Goal: Task Accomplishment & Management: Use online tool/utility

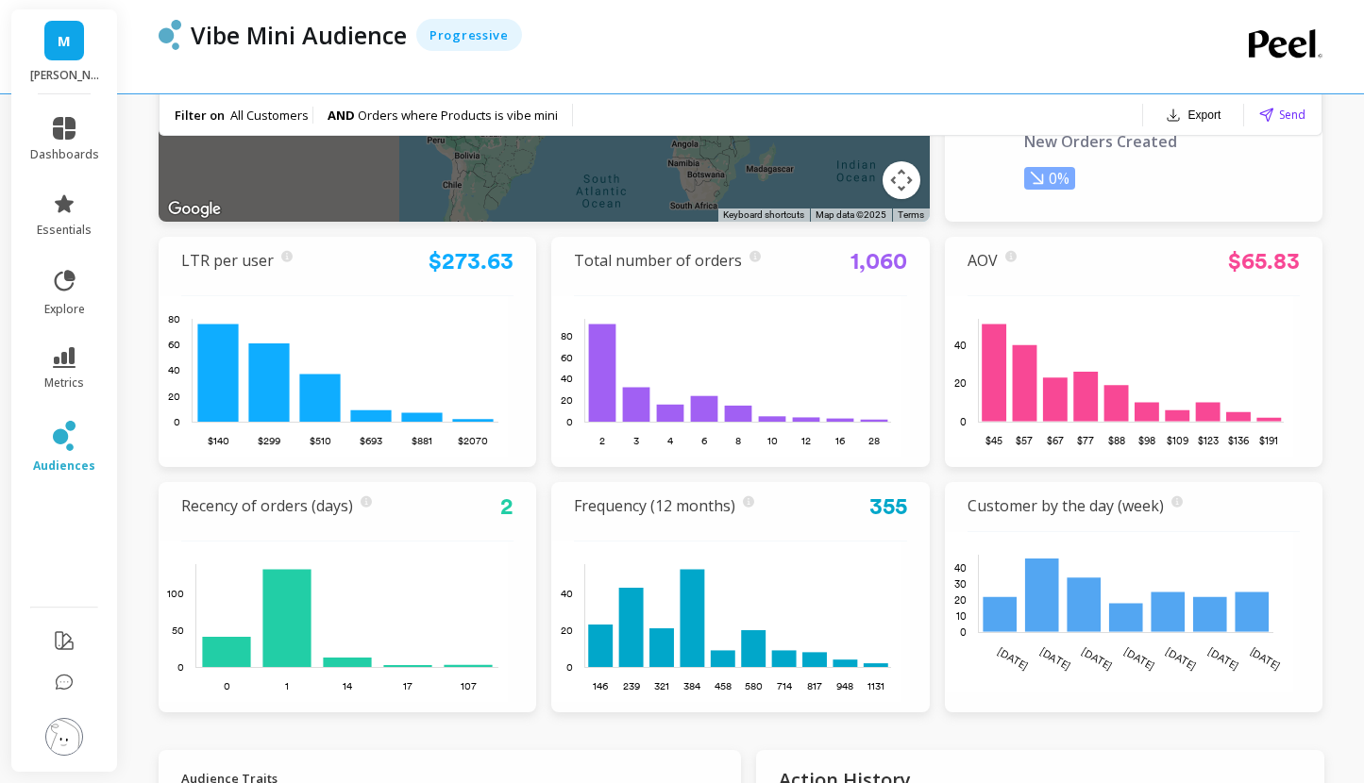
scroll to position [450, 0]
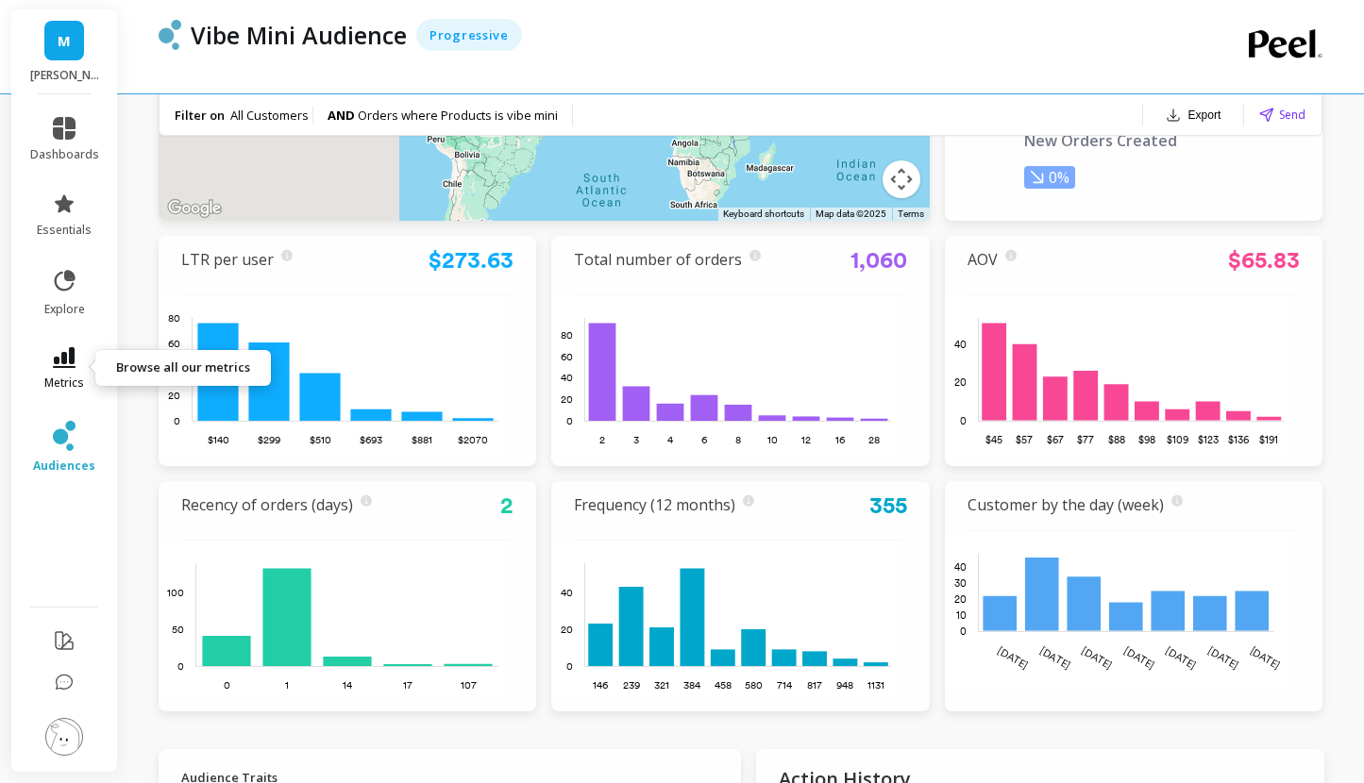
click at [78, 381] on span "metrics" at bounding box center [64, 383] width 40 height 15
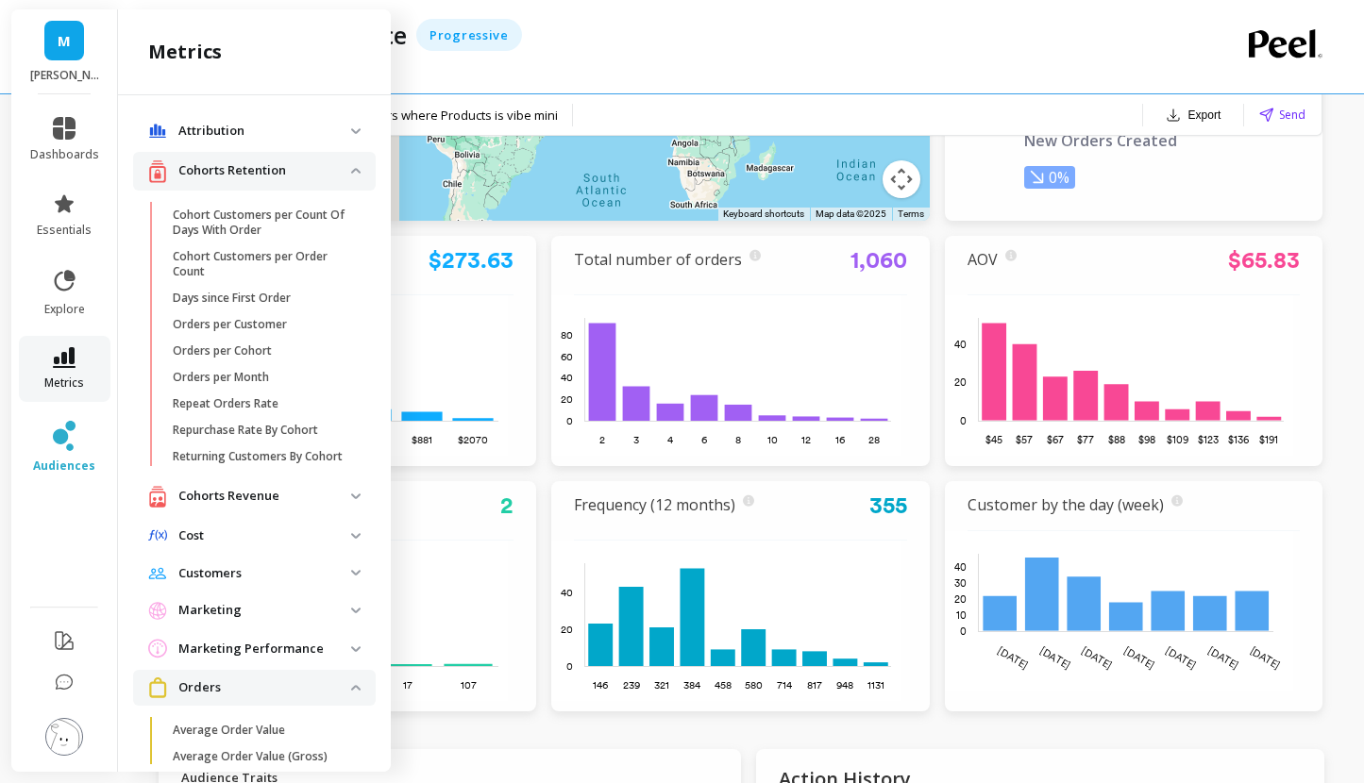
scroll to position [754, 0]
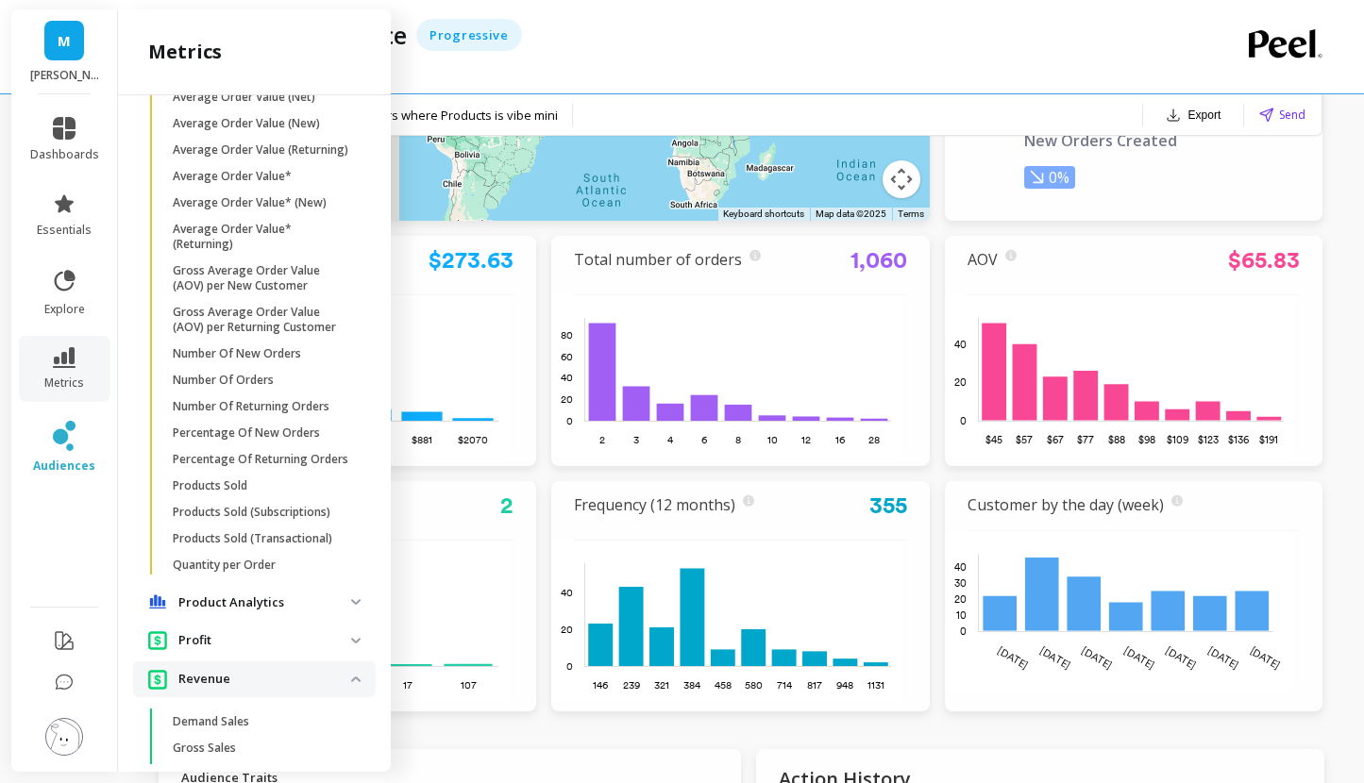
click at [235, 612] on p "Product Analytics" at bounding box center [264, 603] width 173 height 19
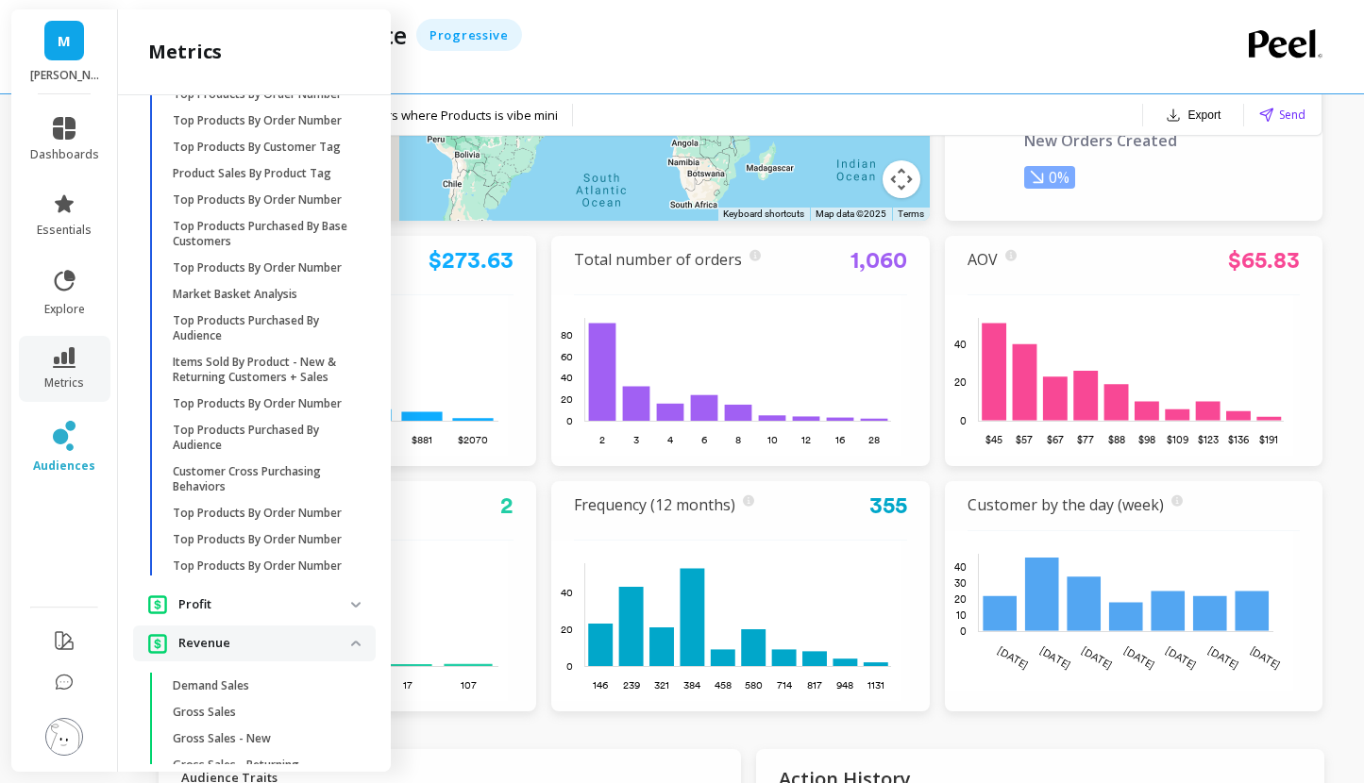
scroll to position [1500, 0]
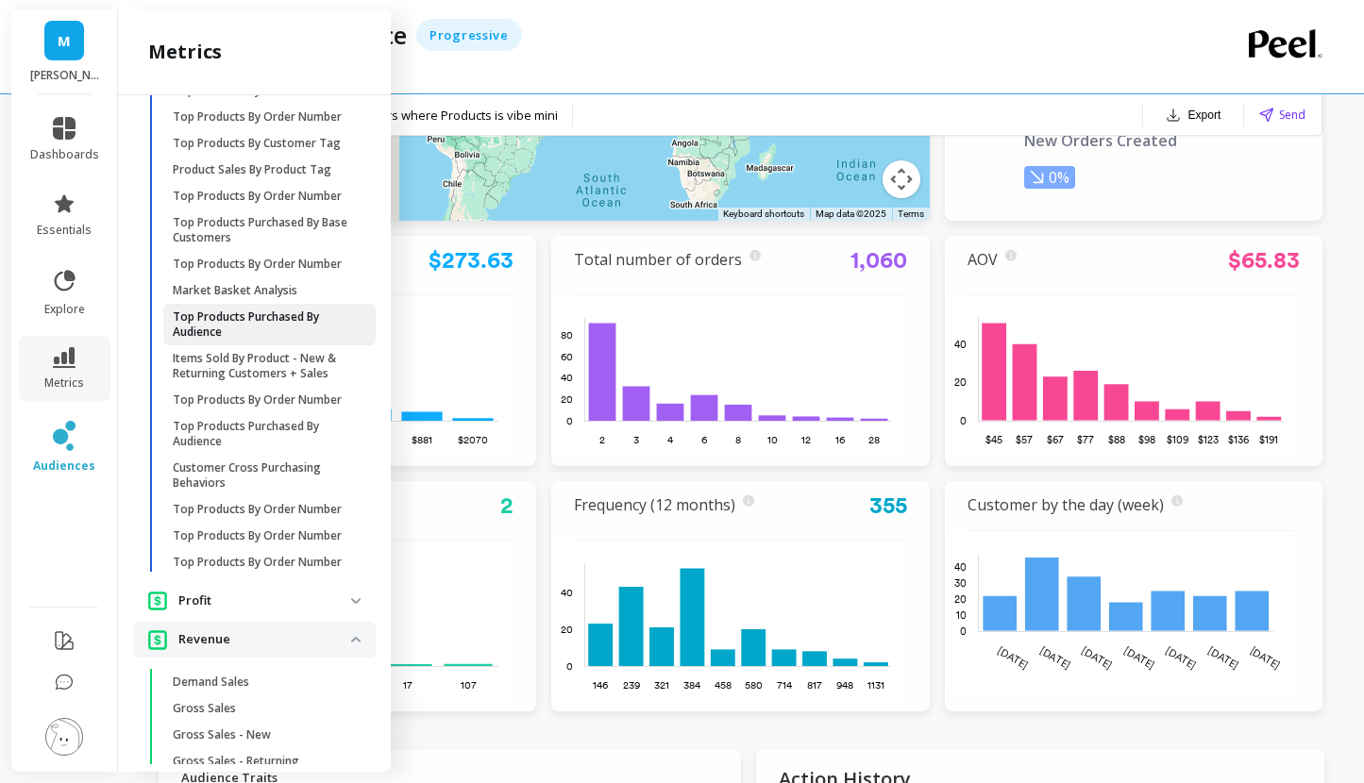
click at [275, 340] on p "Top Products Purchased By Audience" at bounding box center [263, 325] width 180 height 30
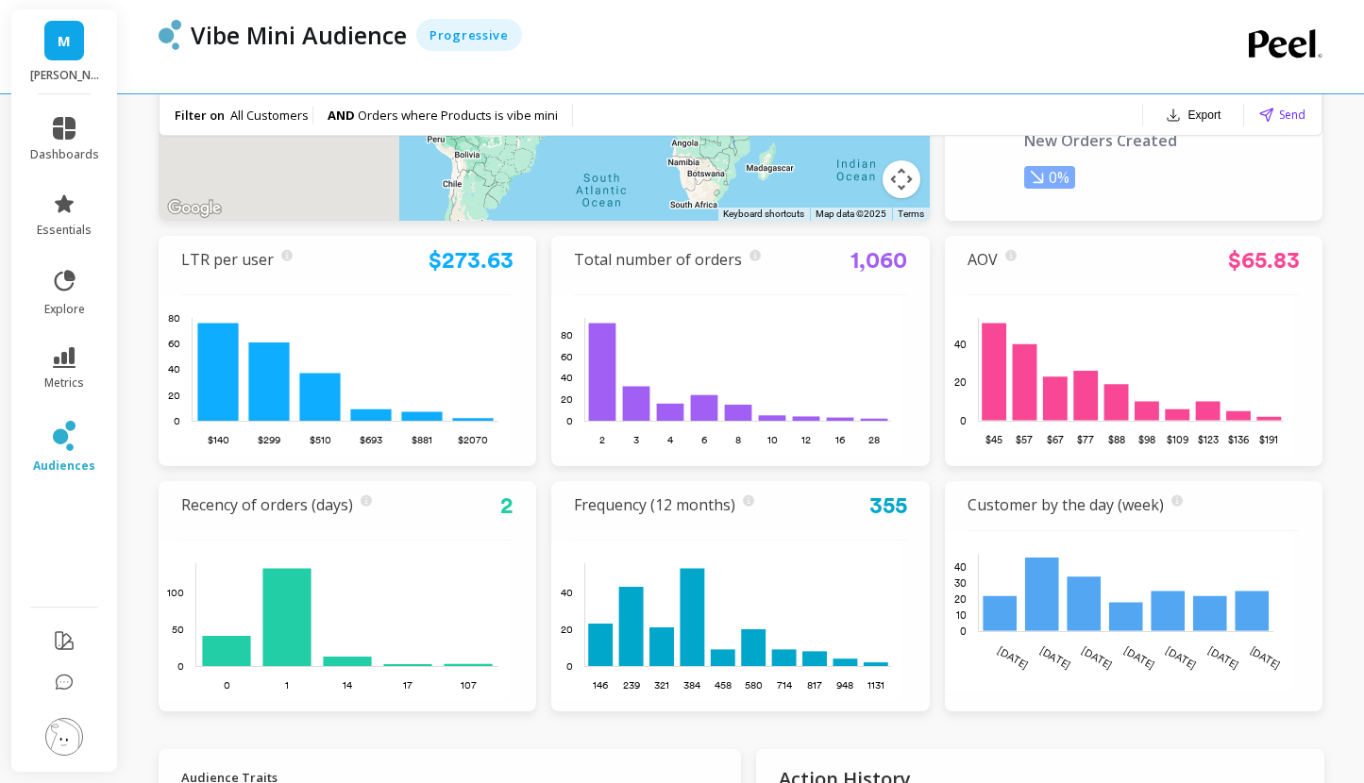
scroll to position [0, 0]
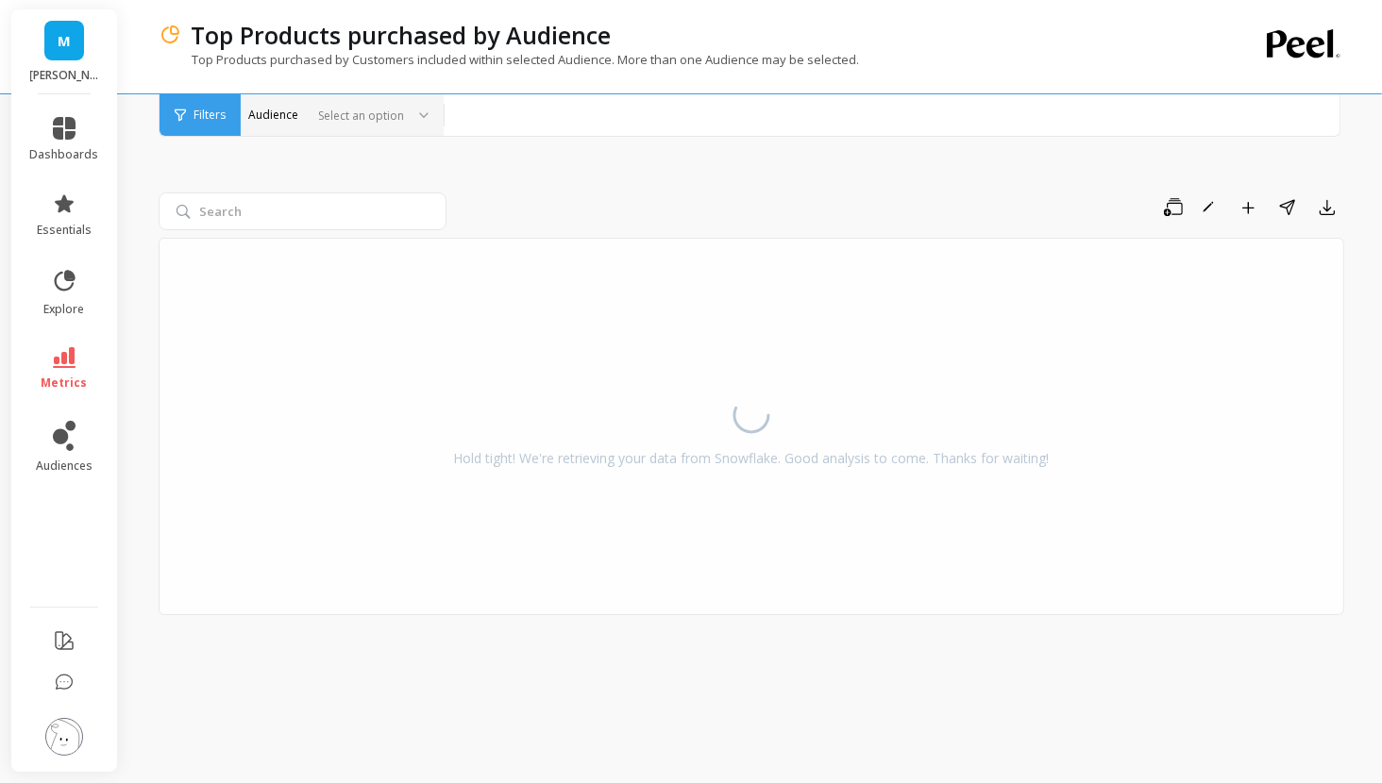
click at [371, 120] on div at bounding box center [356, 116] width 93 height 18
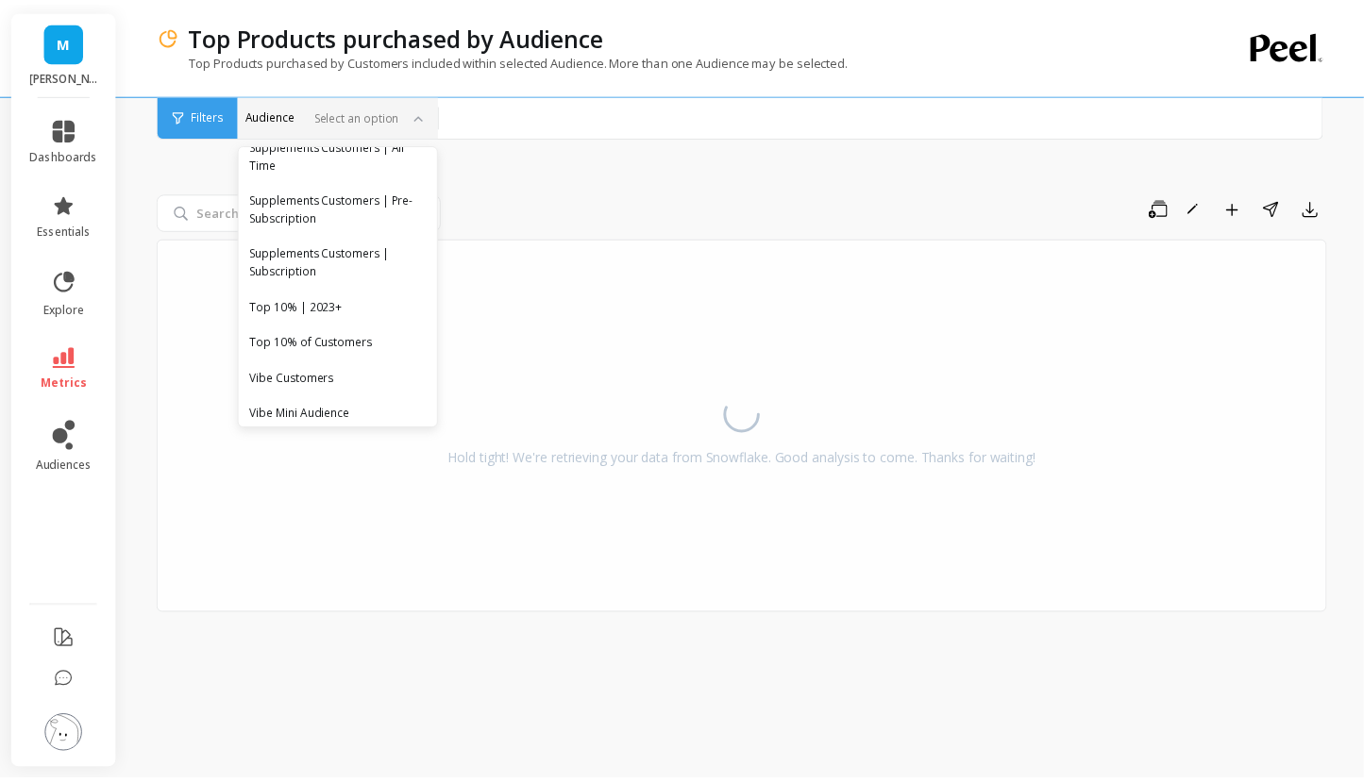
scroll to position [1107, 0]
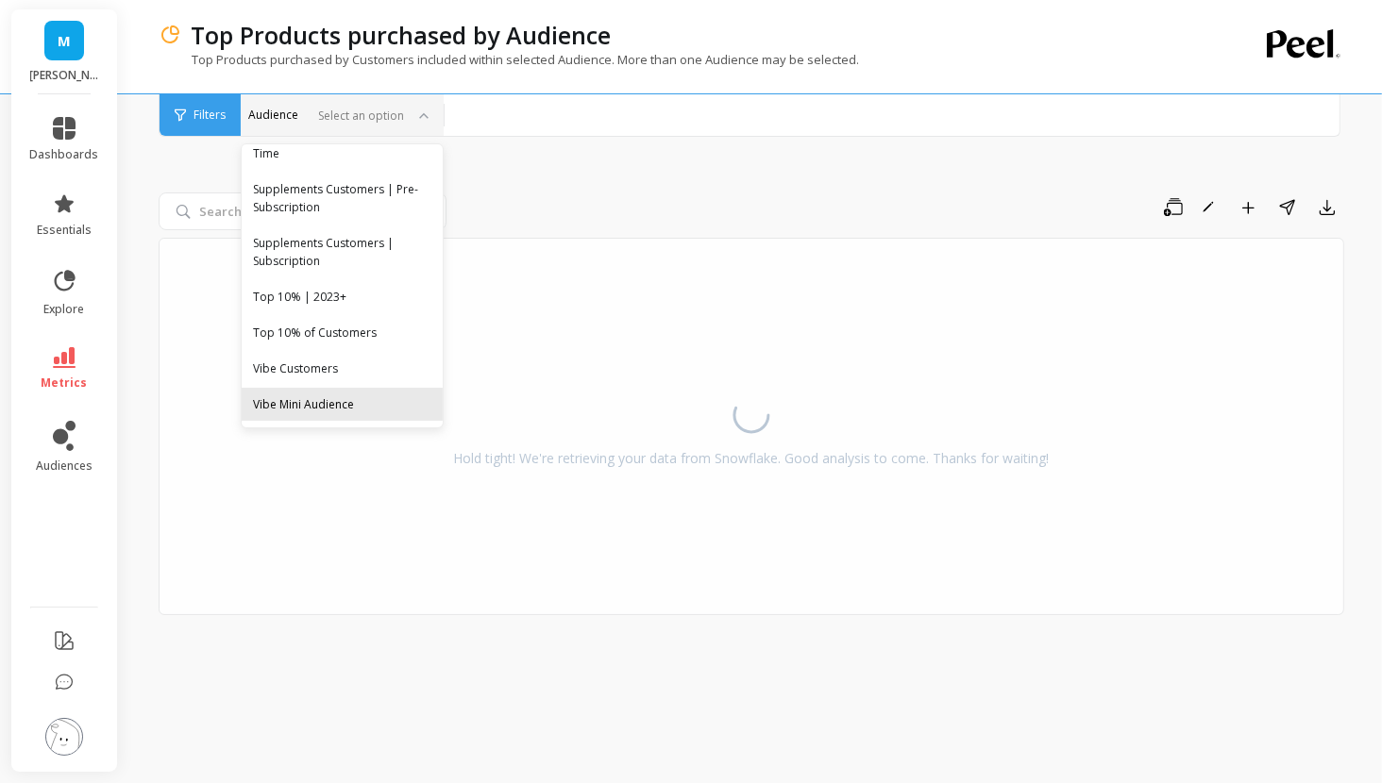
click at [326, 419] on div "Vibe Mini Audience" at bounding box center [342, 404] width 201 height 33
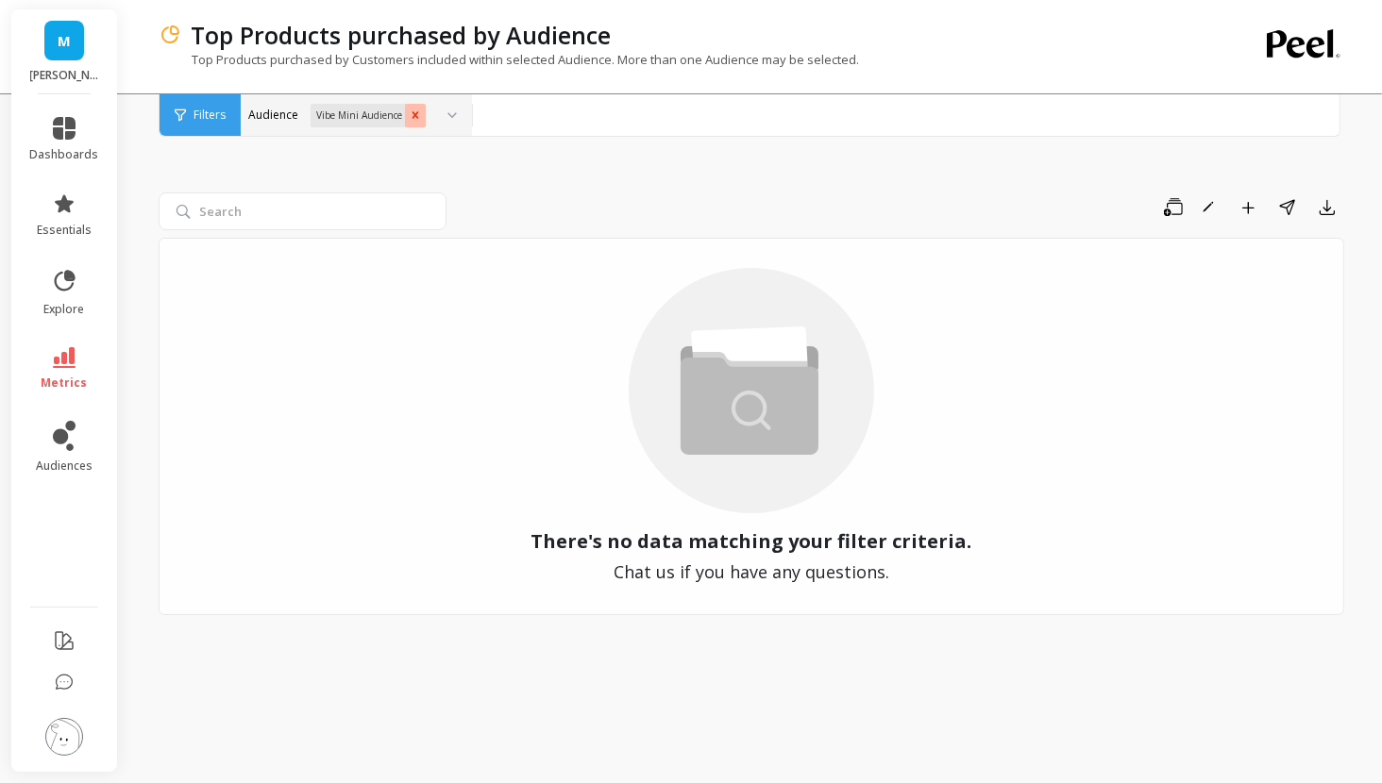
click at [415, 111] on icon "Remove Vibe Mini Audience" at bounding box center [415, 115] width 13 height 13
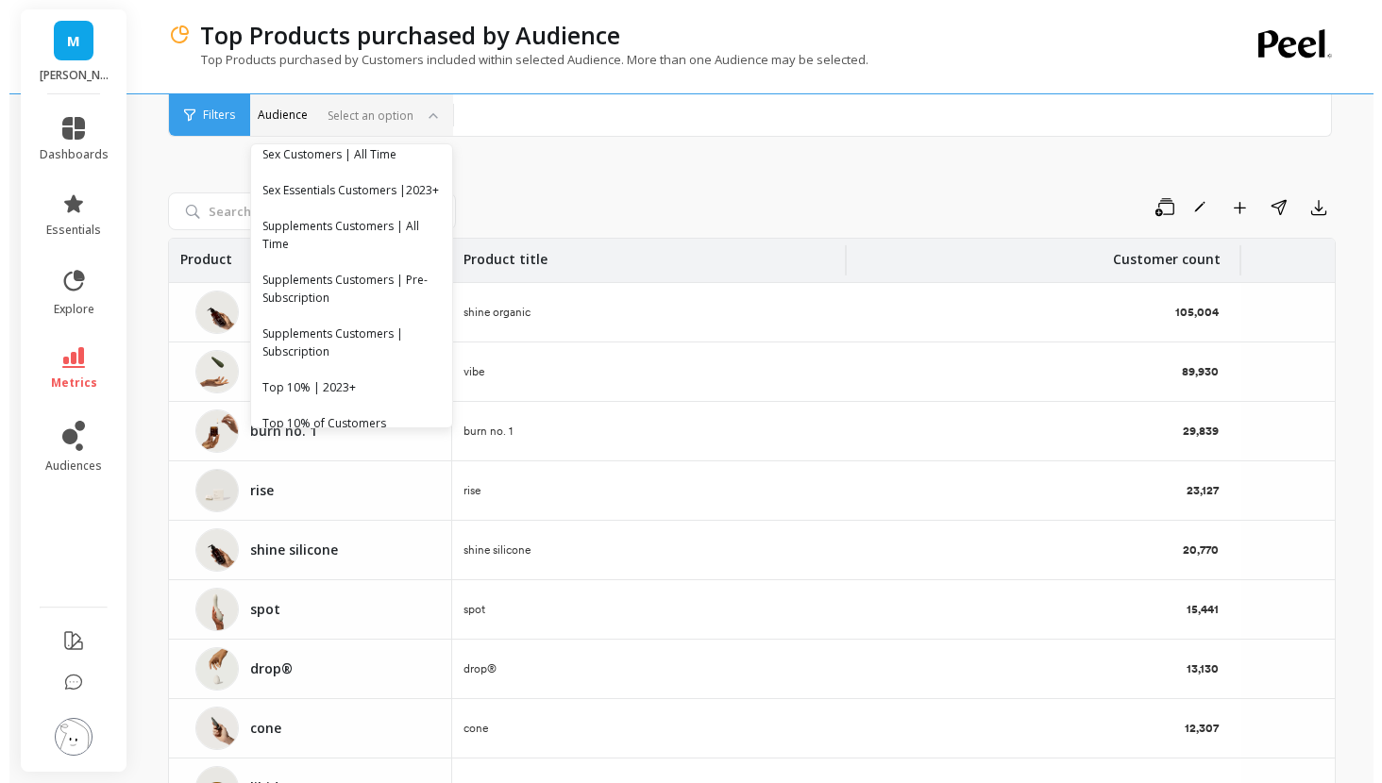
scroll to position [1107, 0]
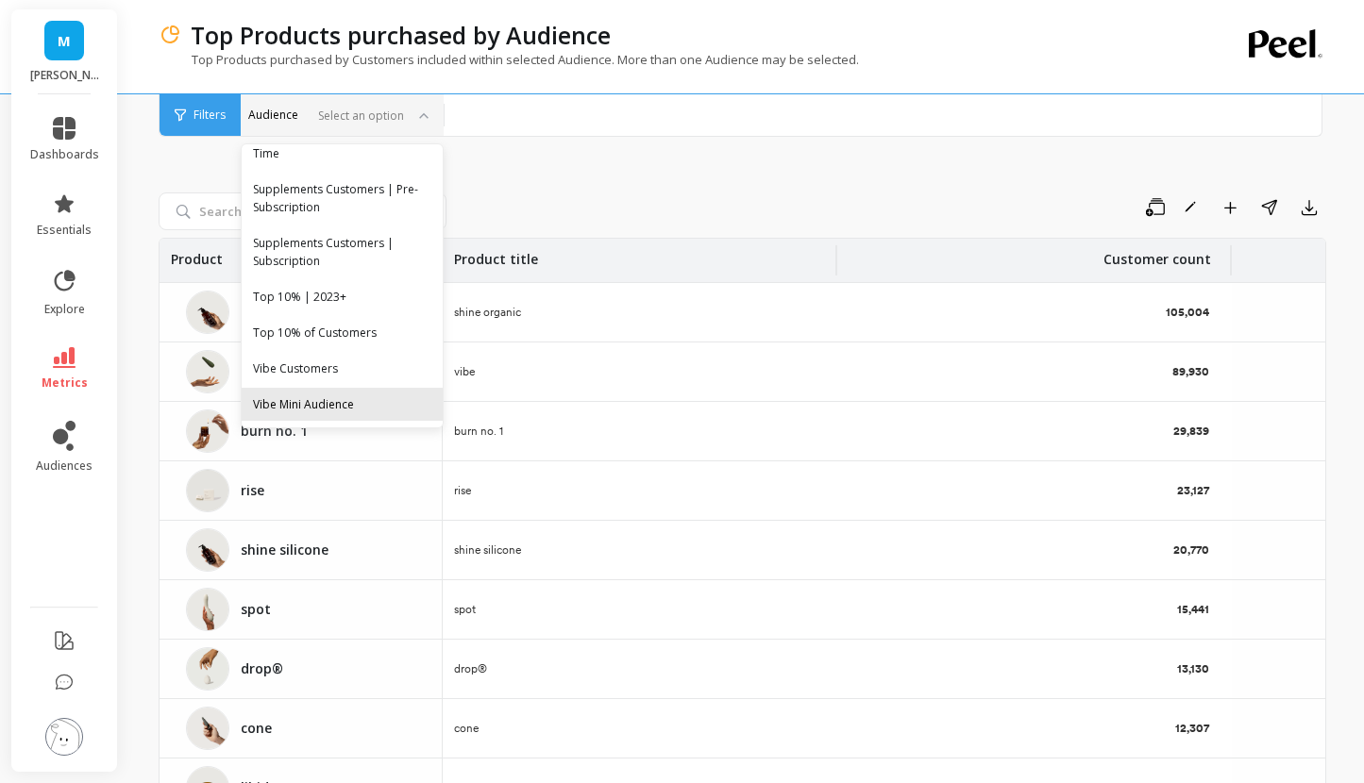
click at [322, 411] on div "Vibe Mini Audience" at bounding box center [342, 404] width 178 height 18
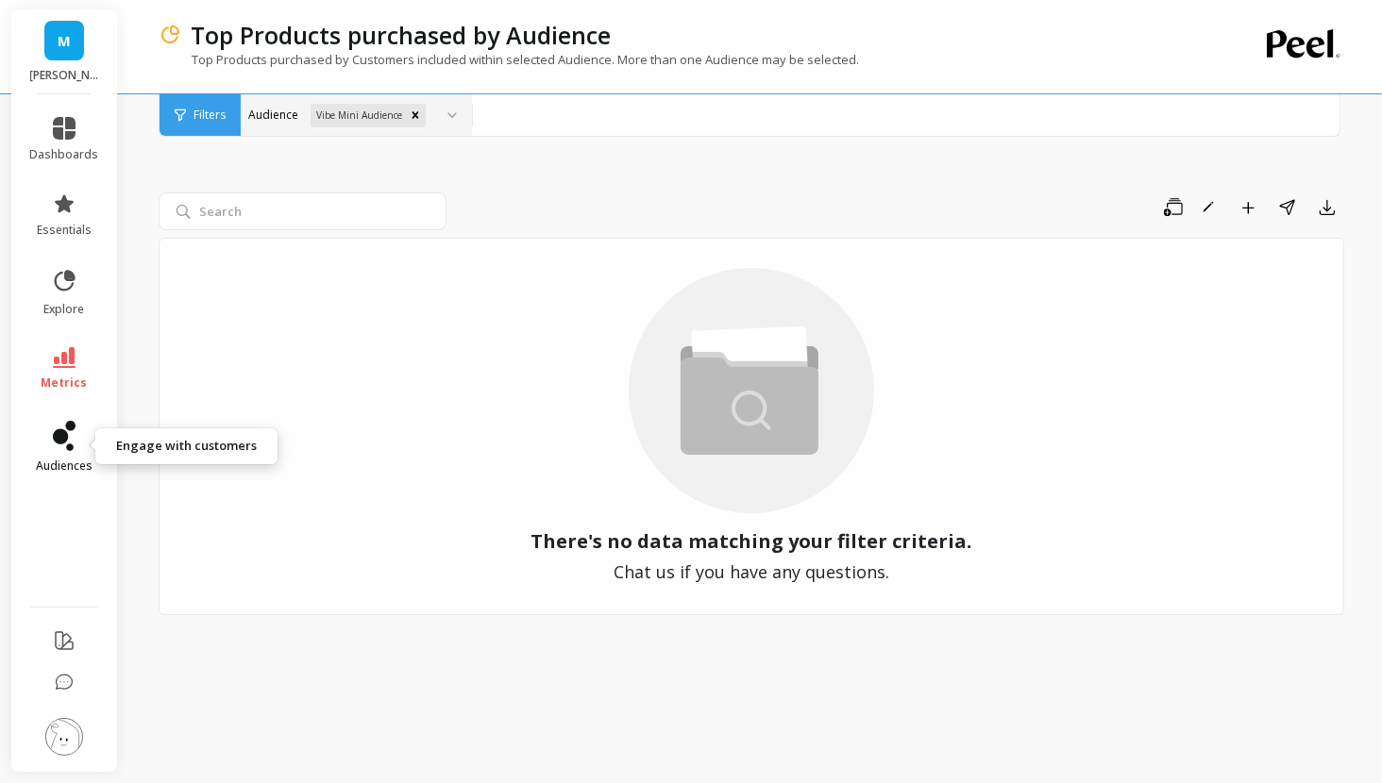
click at [57, 448] on icon at bounding box center [64, 436] width 23 height 30
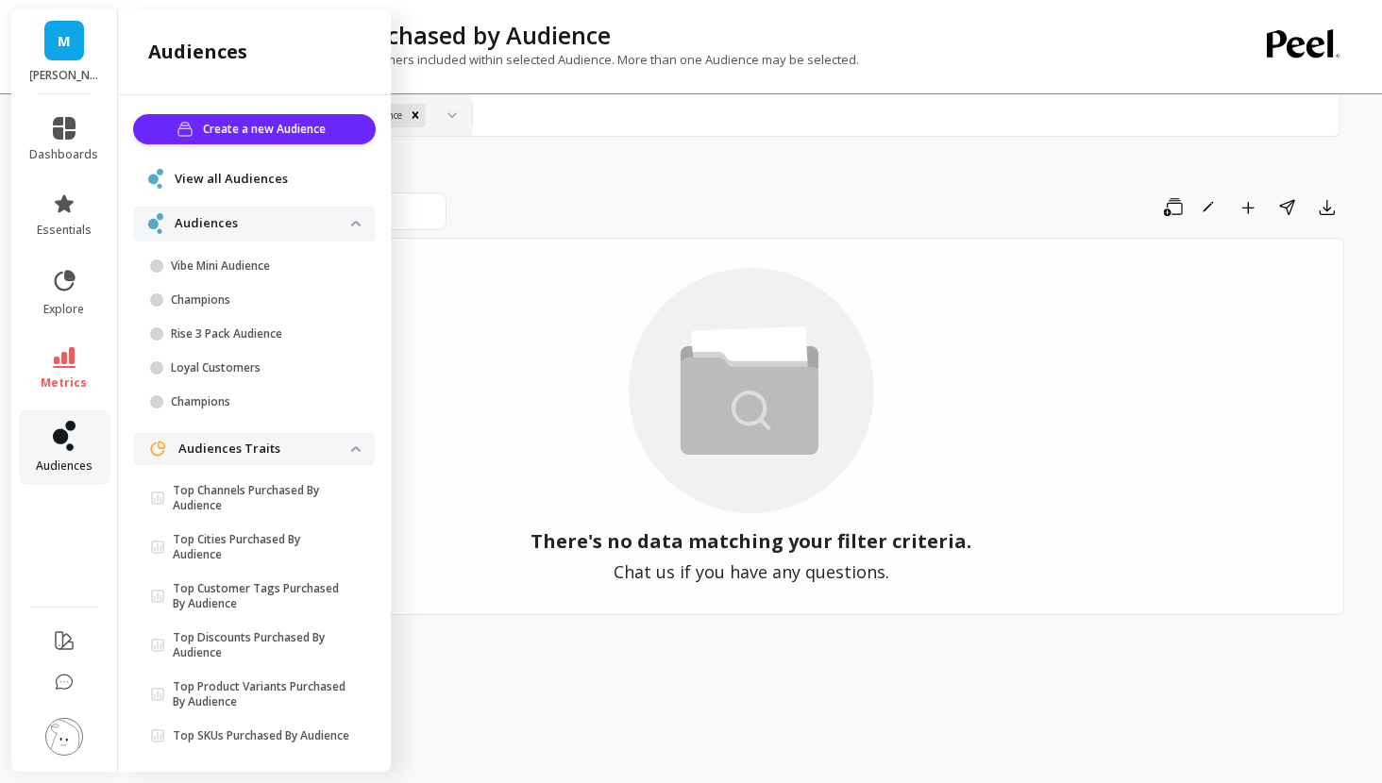
scroll to position [25, 0]
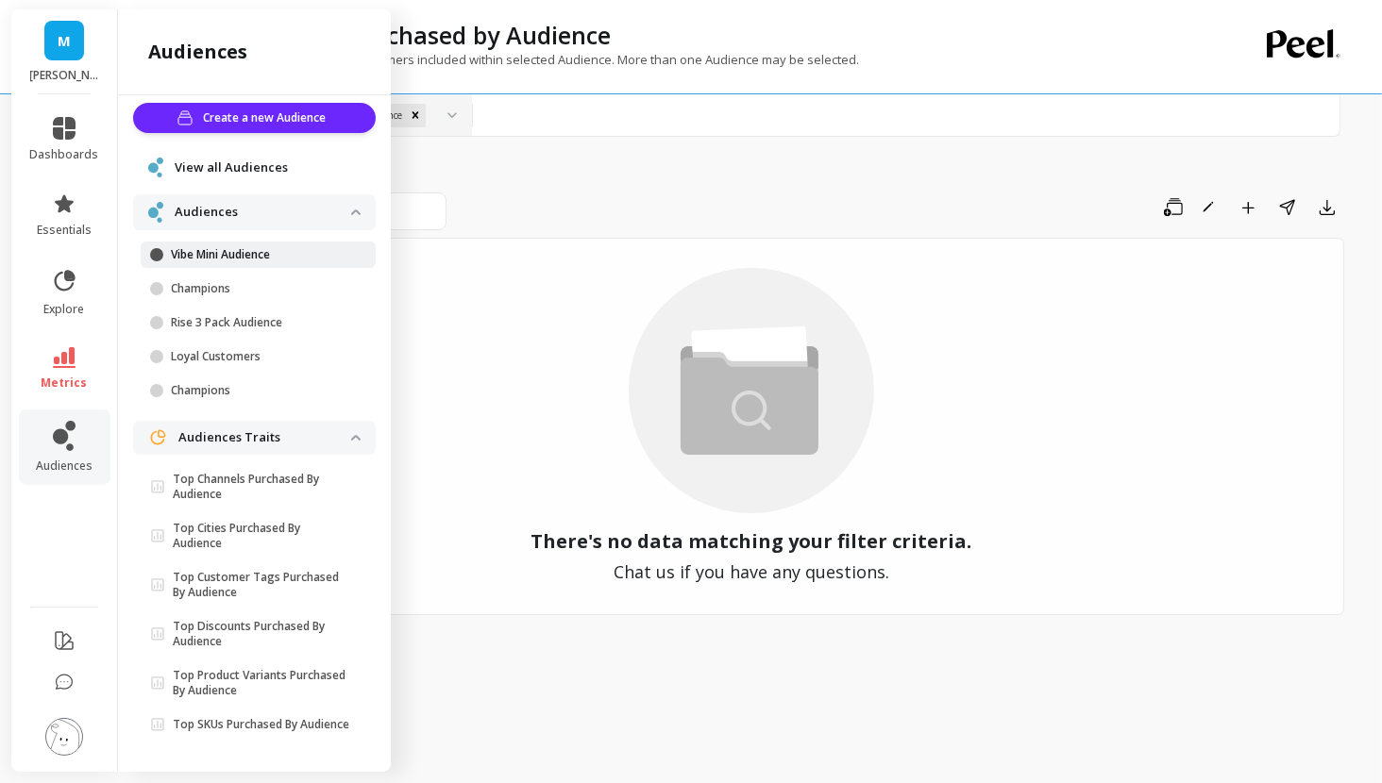
click at [246, 247] on p "Vibe Mini Audience" at bounding box center [261, 254] width 180 height 15
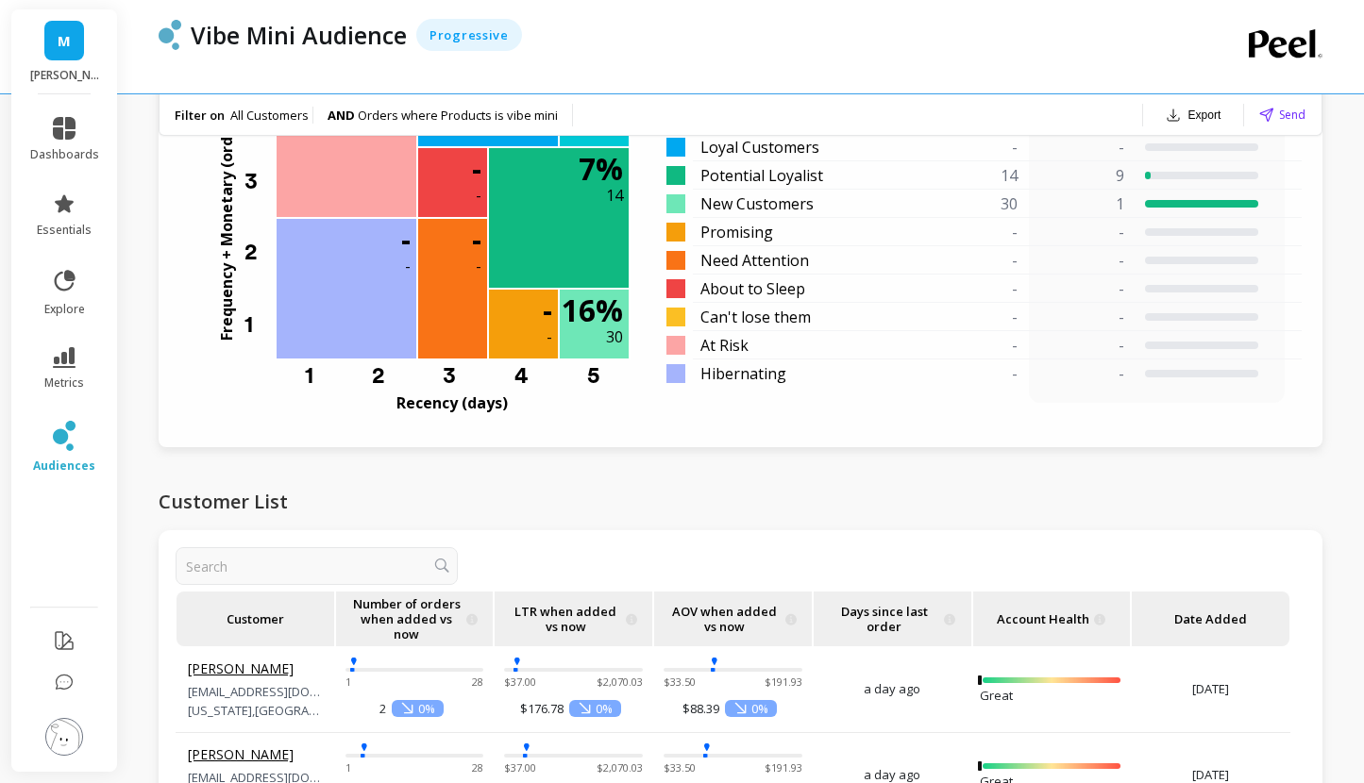
scroll to position [1618, 0]
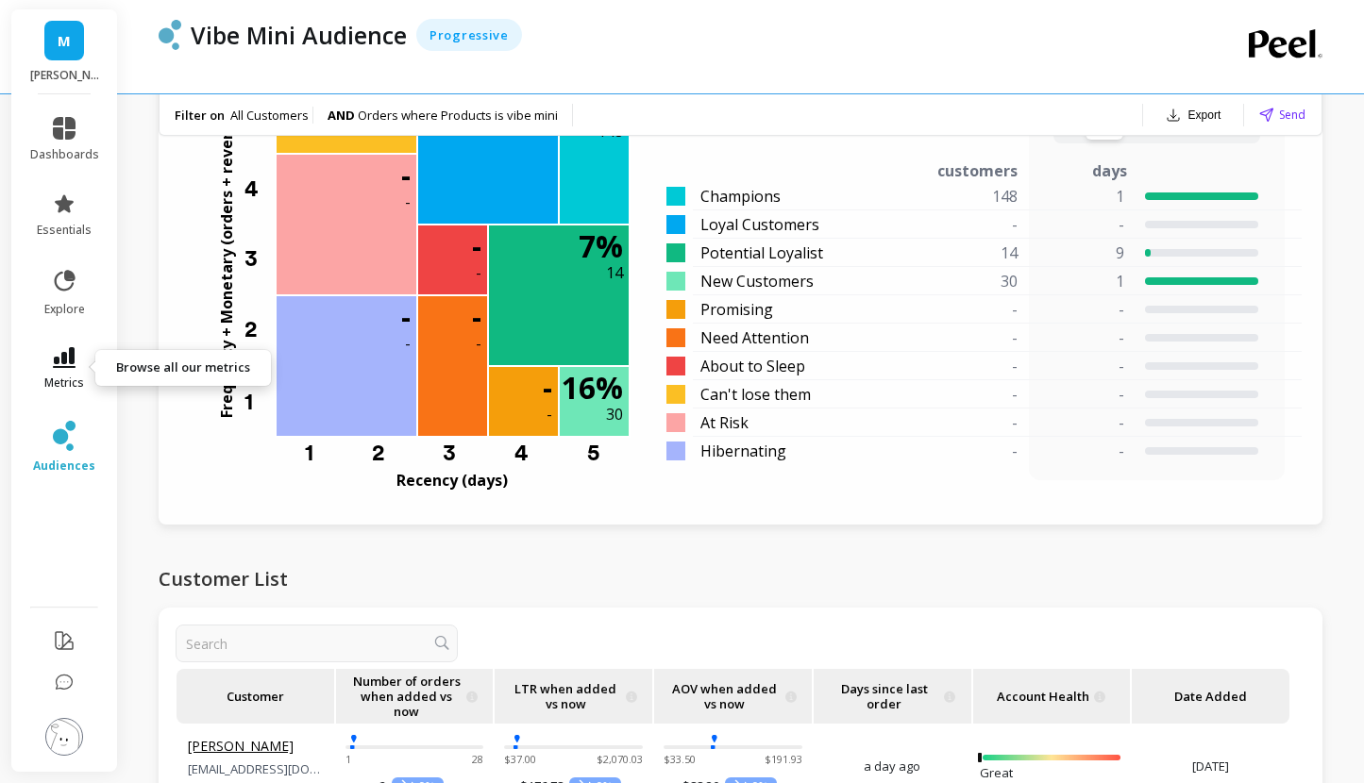
click at [71, 376] on span "metrics" at bounding box center [64, 383] width 40 height 15
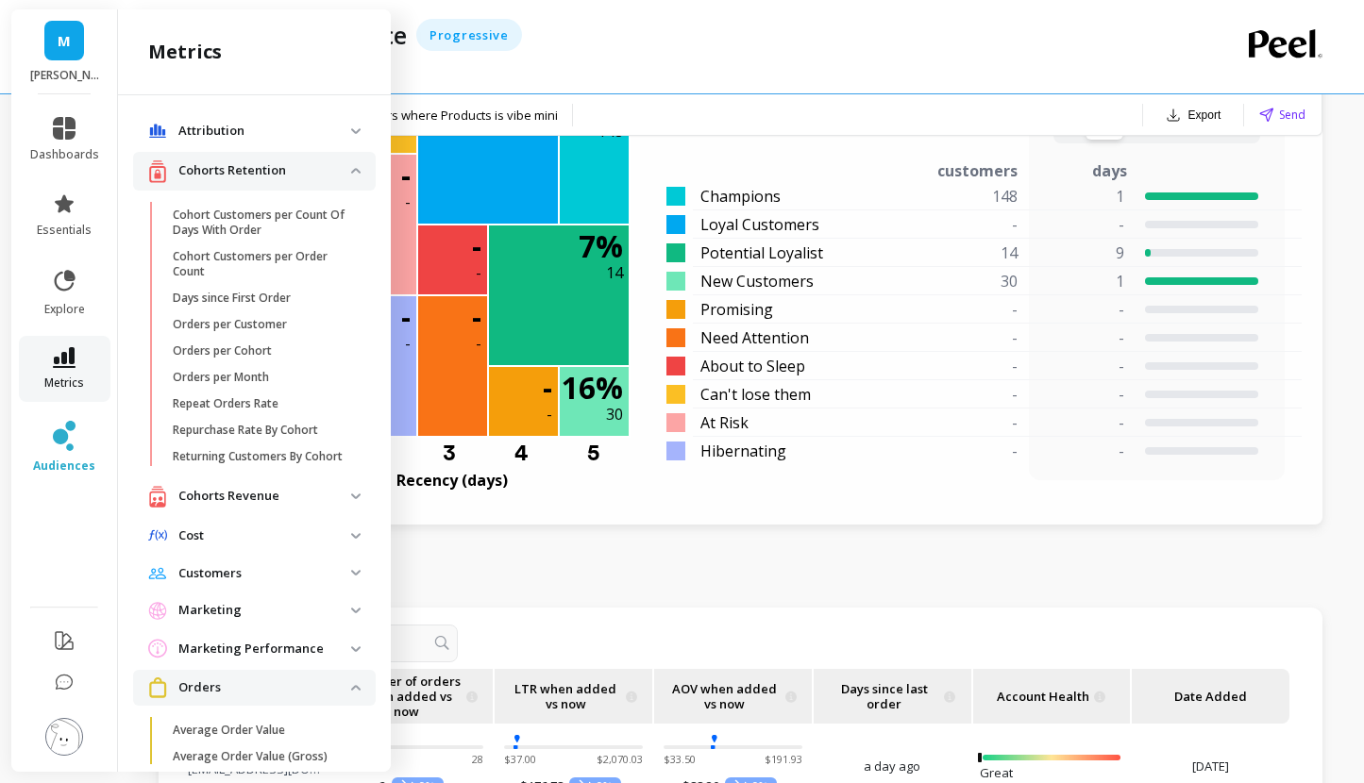
scroll to position [1500, 0]
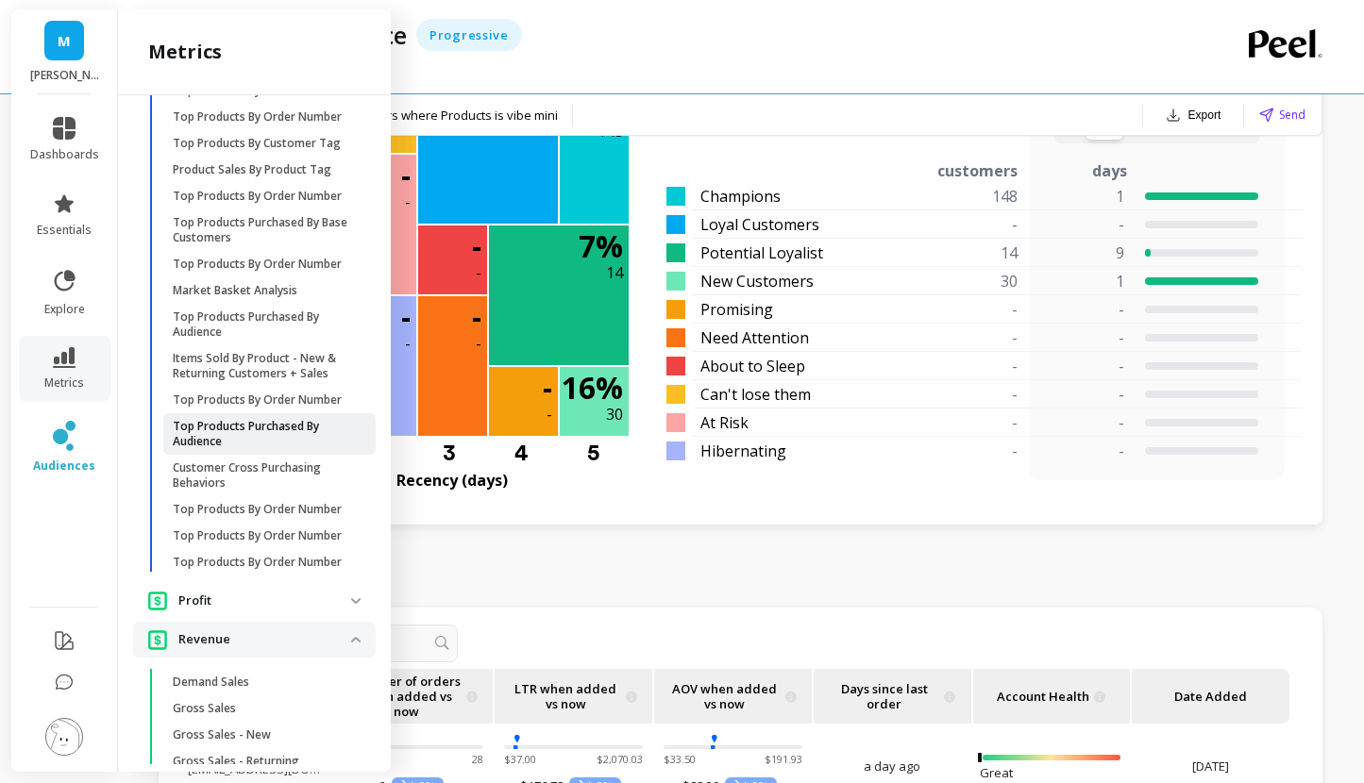
click at [259, 449] on p "Top Products Purchased By Audience" at bounding box center [263, 434] width 180 height 30
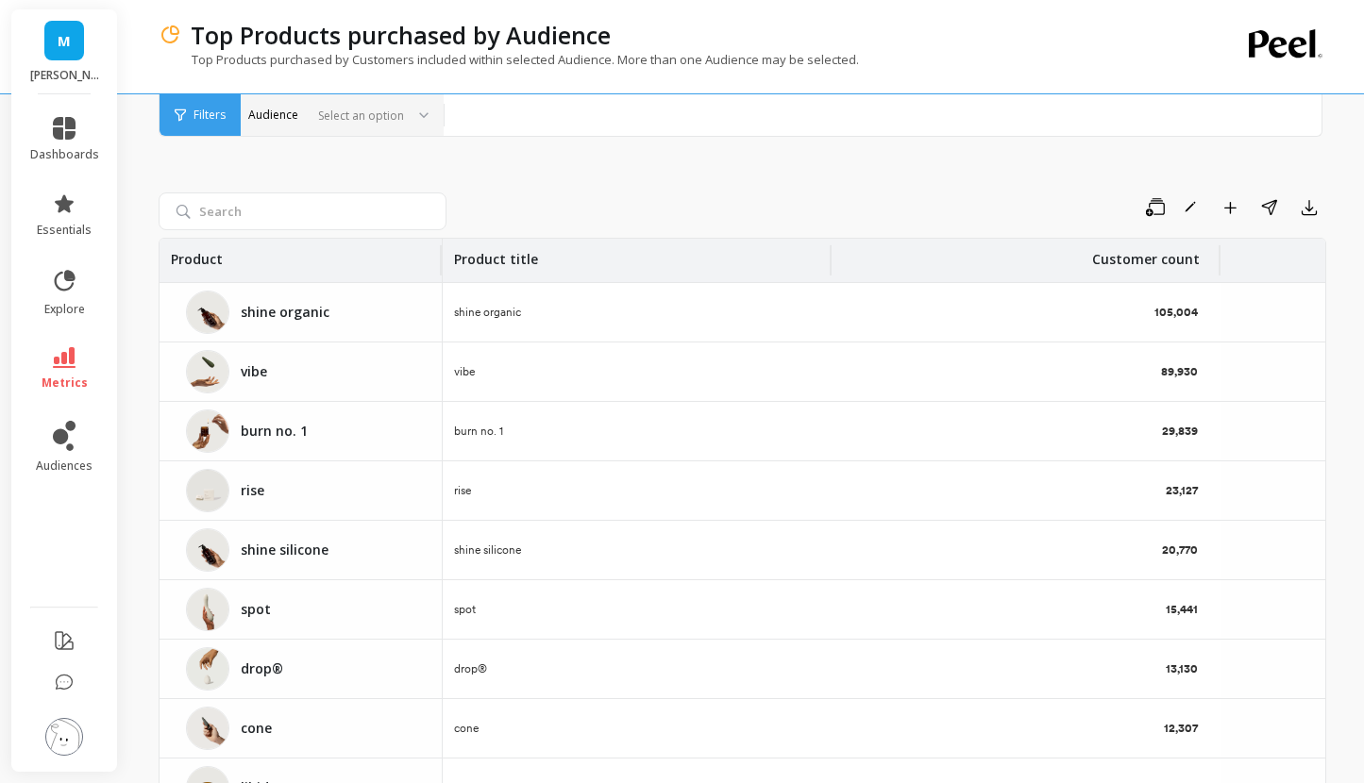
click at [336, 120] on div at bounding box center [356, 116] width 93 height 18
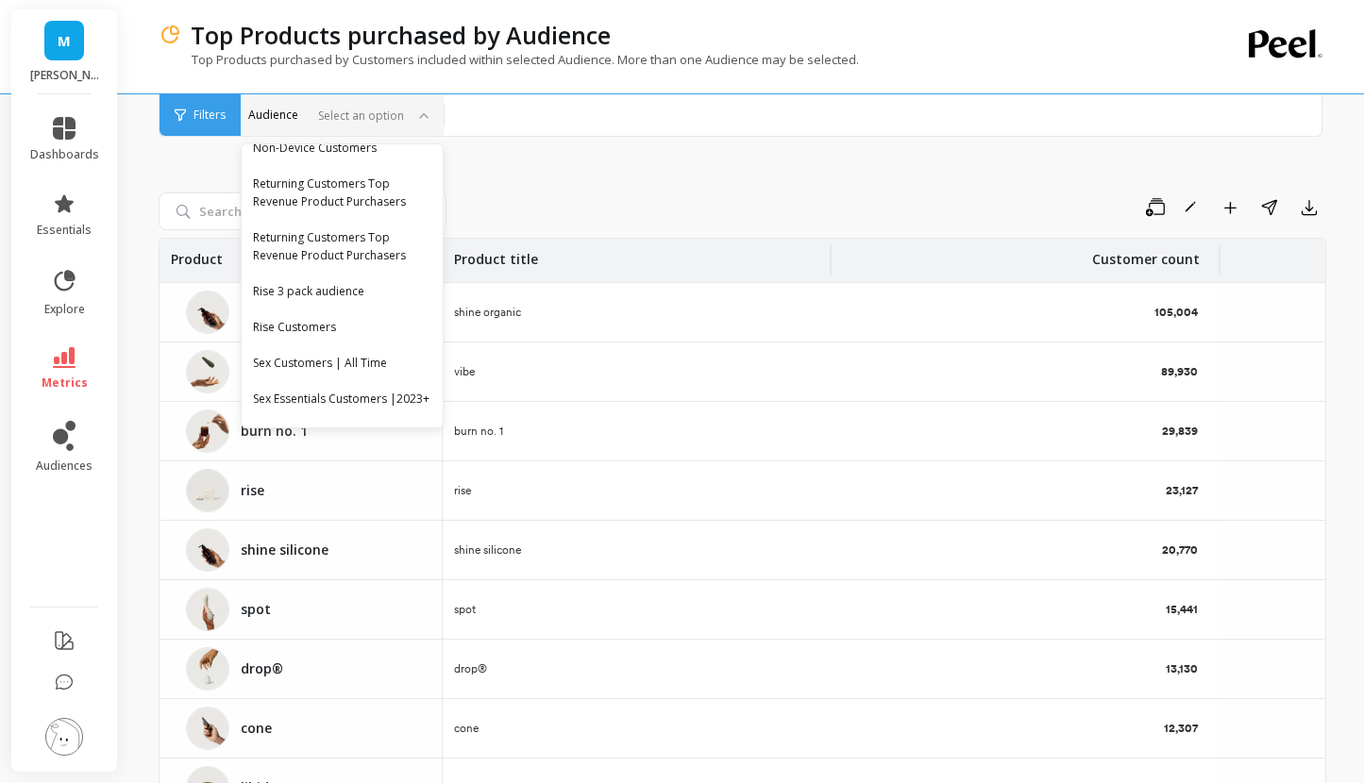
scroll to position [1107, 0]
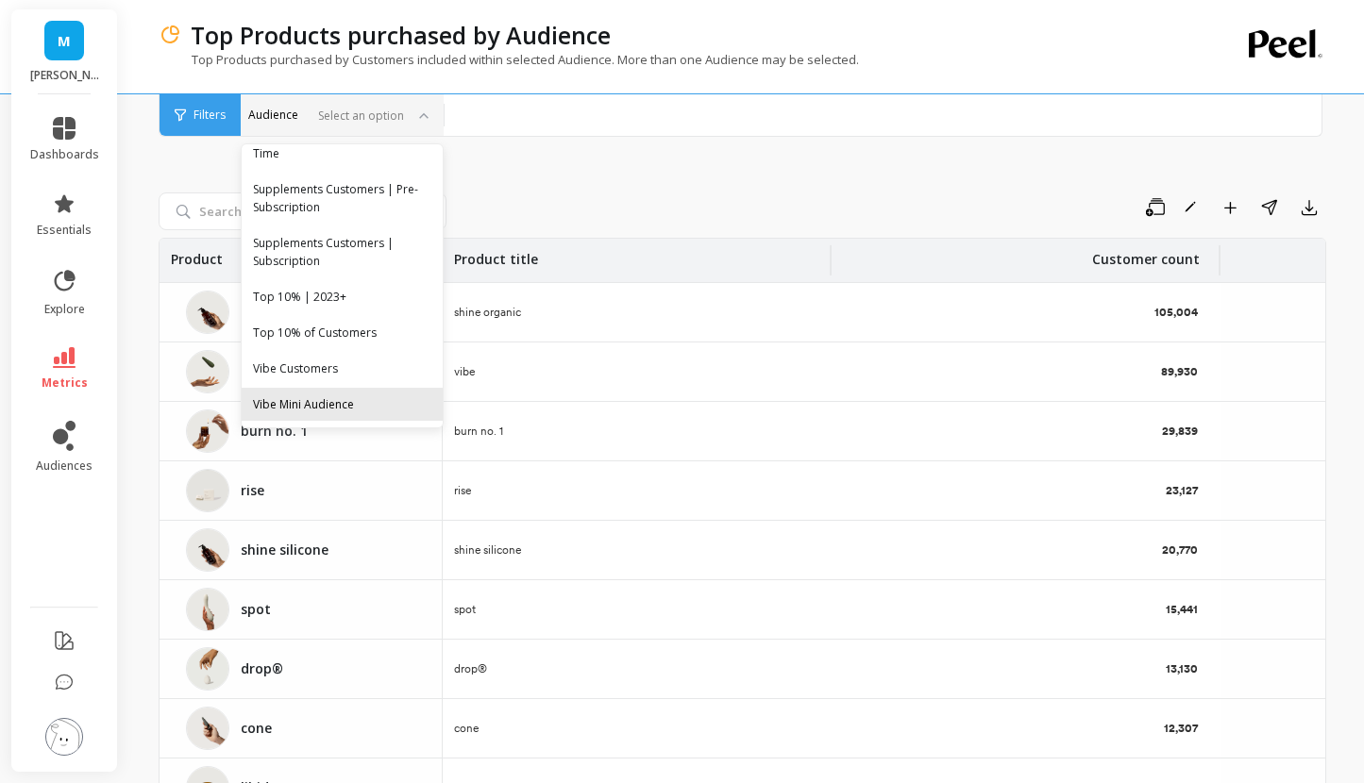
click at [330, 388] on div "Vibe Mini Audience" at bounding box center [342, 404] width 201 height 33
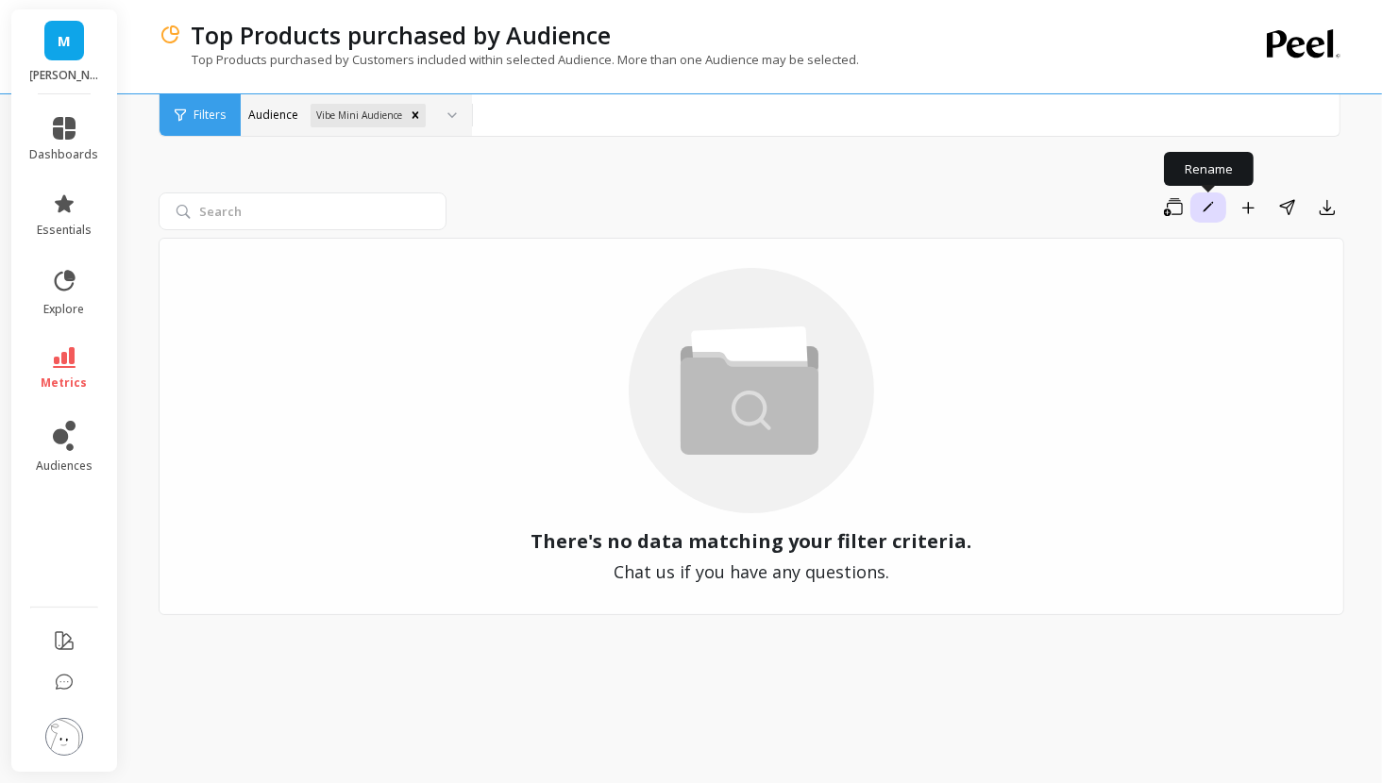
click at [1199, 213] on span "button" at bounding box center [1207, 207] width 17 height 17
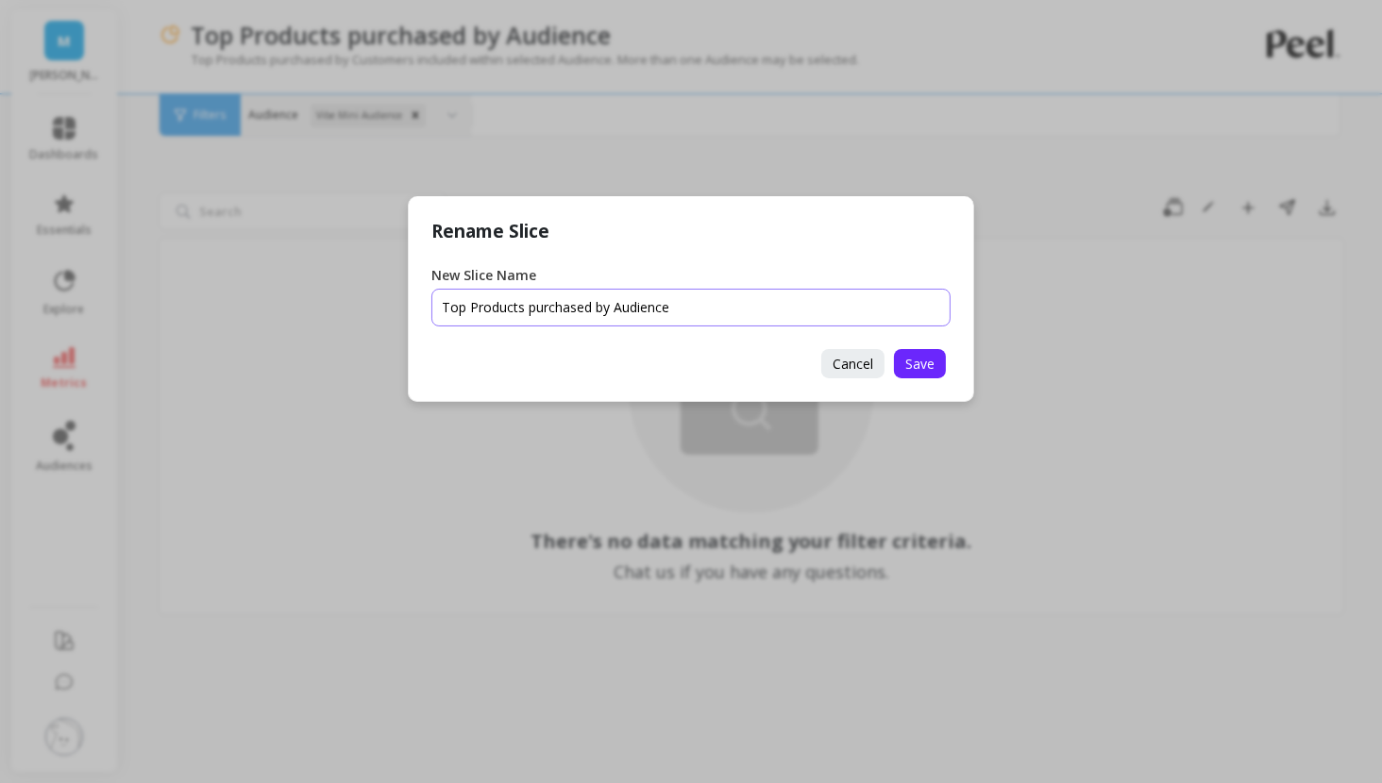
drag, startPoint x: 705, startPoint y: 310, endPoint x: 609, endPoint y: 318, distance: 96.6
click at [609, 318] on input "New Slice Name" at bounding box center [690, 308] width 519 height 38
type input "Top Products purchased by Vibe Mini Customers"
click at [917, 352] on button "Save" at bounding box center [920, 363] width 52 height 29
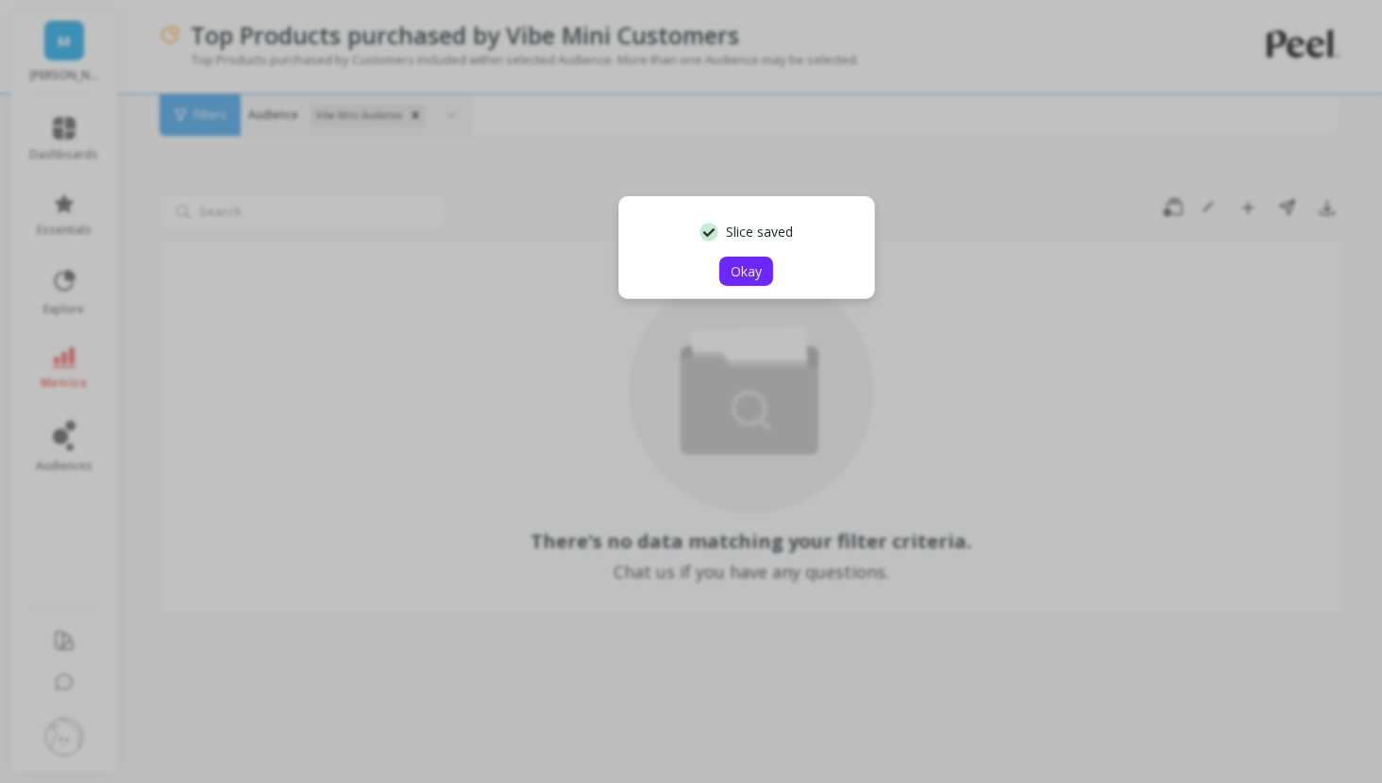
click at [765, 272] on button "Okay" at bounding box center [746, 271] width 54 height 29
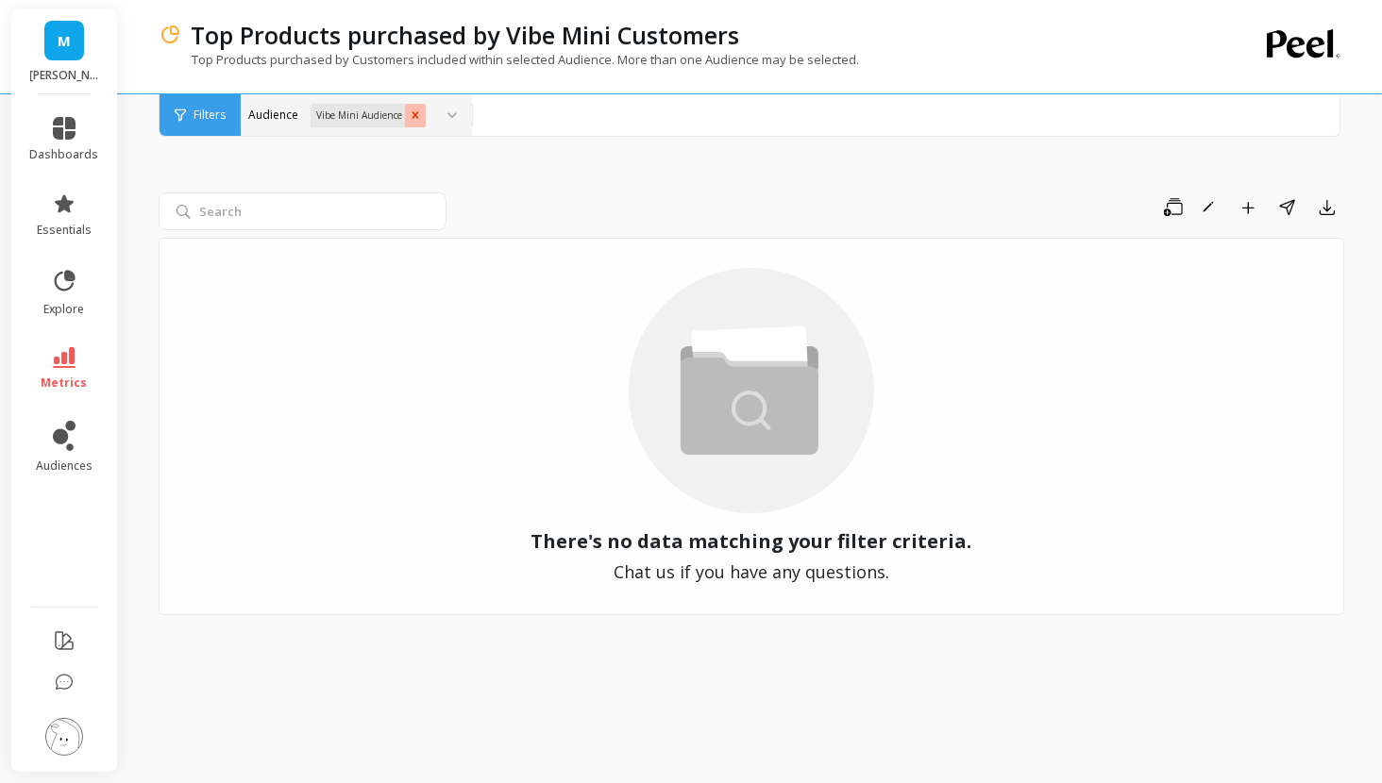
click at [417, 116] on icon "Remove Vibe Mini Audience" at bounding box center [415, 115] width 13 height 13
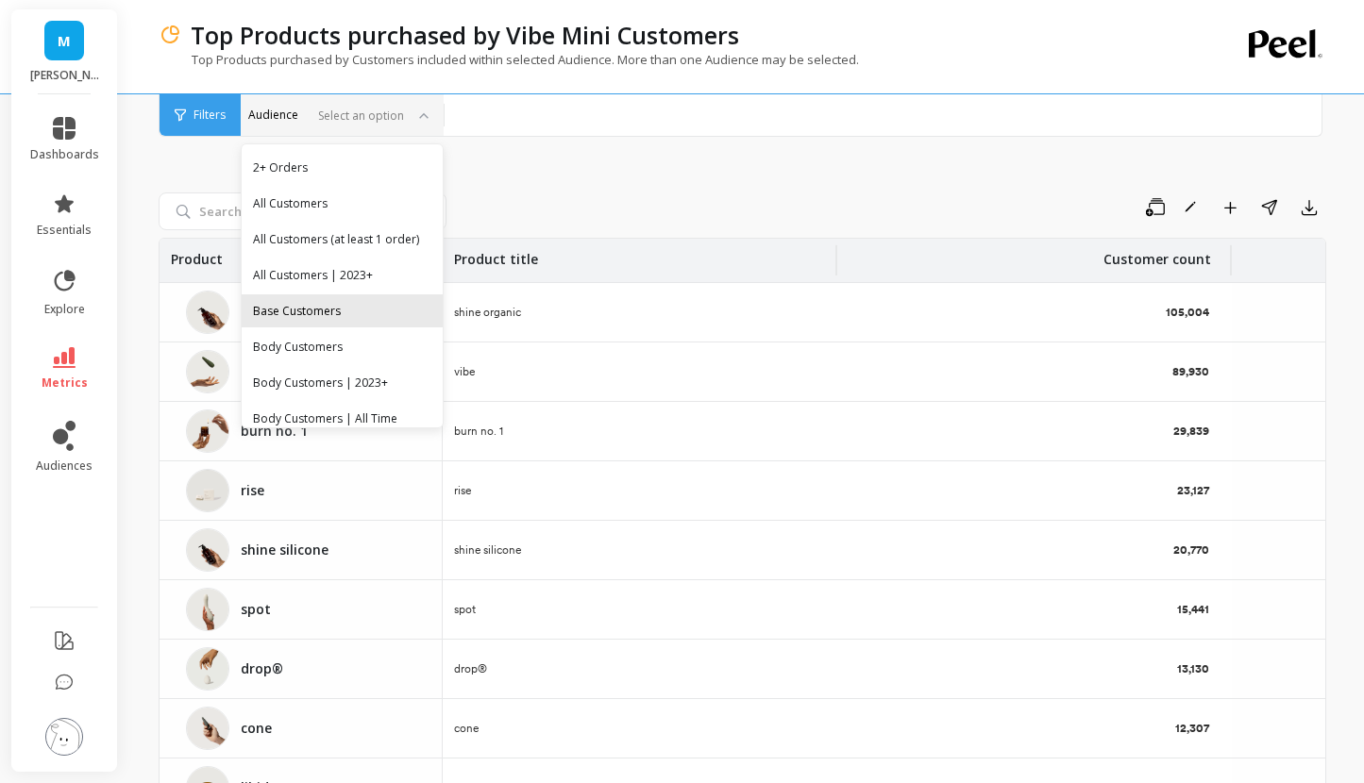
click at [321, 320] on div "Base Customers" at bounding box center [342, 311] width 178 height 18
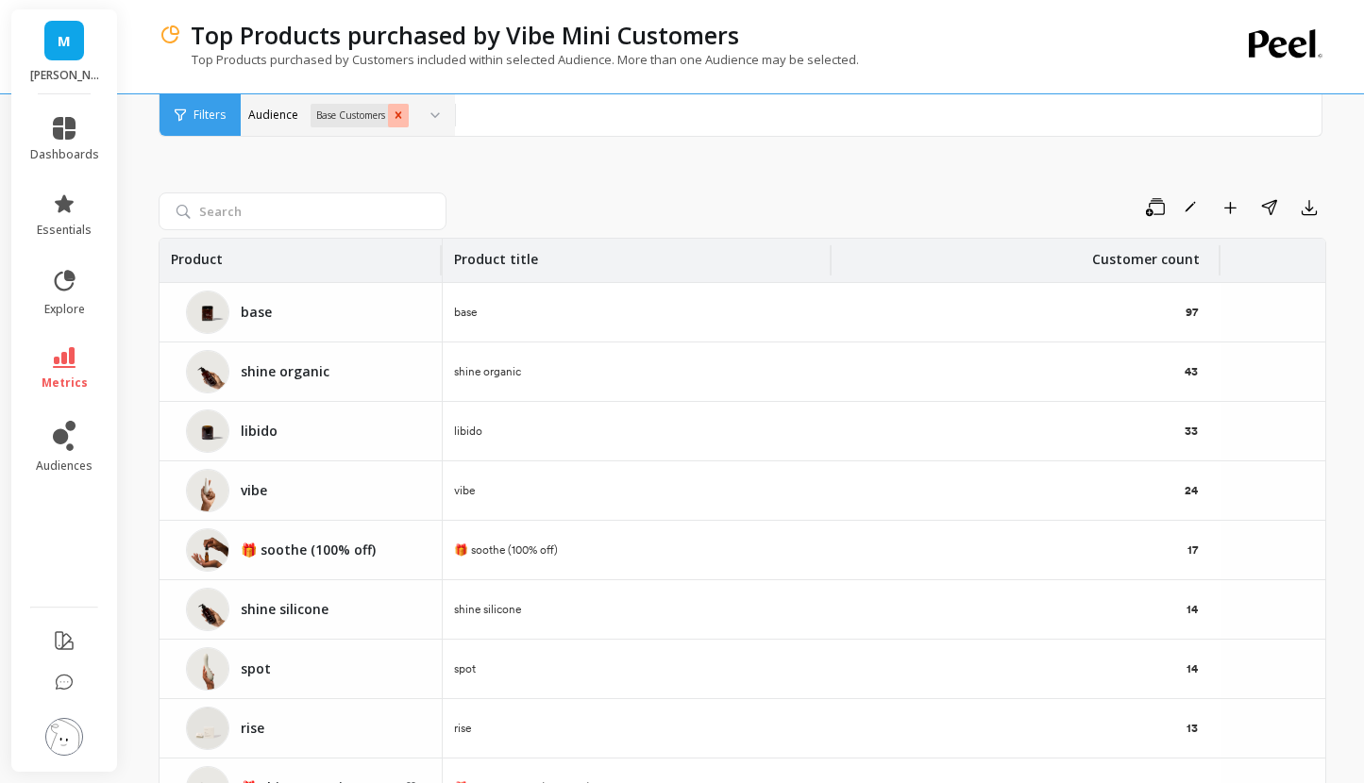
click at [399, 111] on icon "Remove Base Customers" at bounding box center [398, 114] width 7 height 7
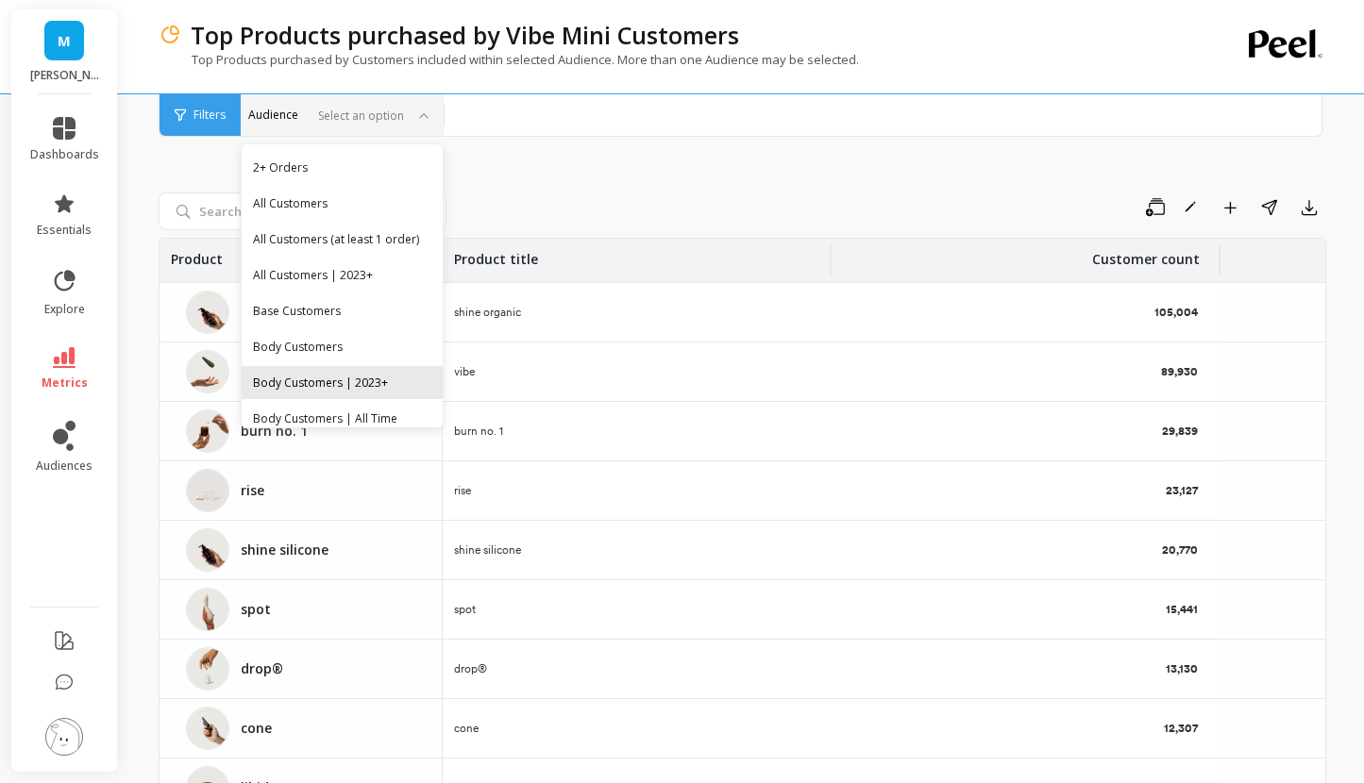
scroll to position [1107, 0]
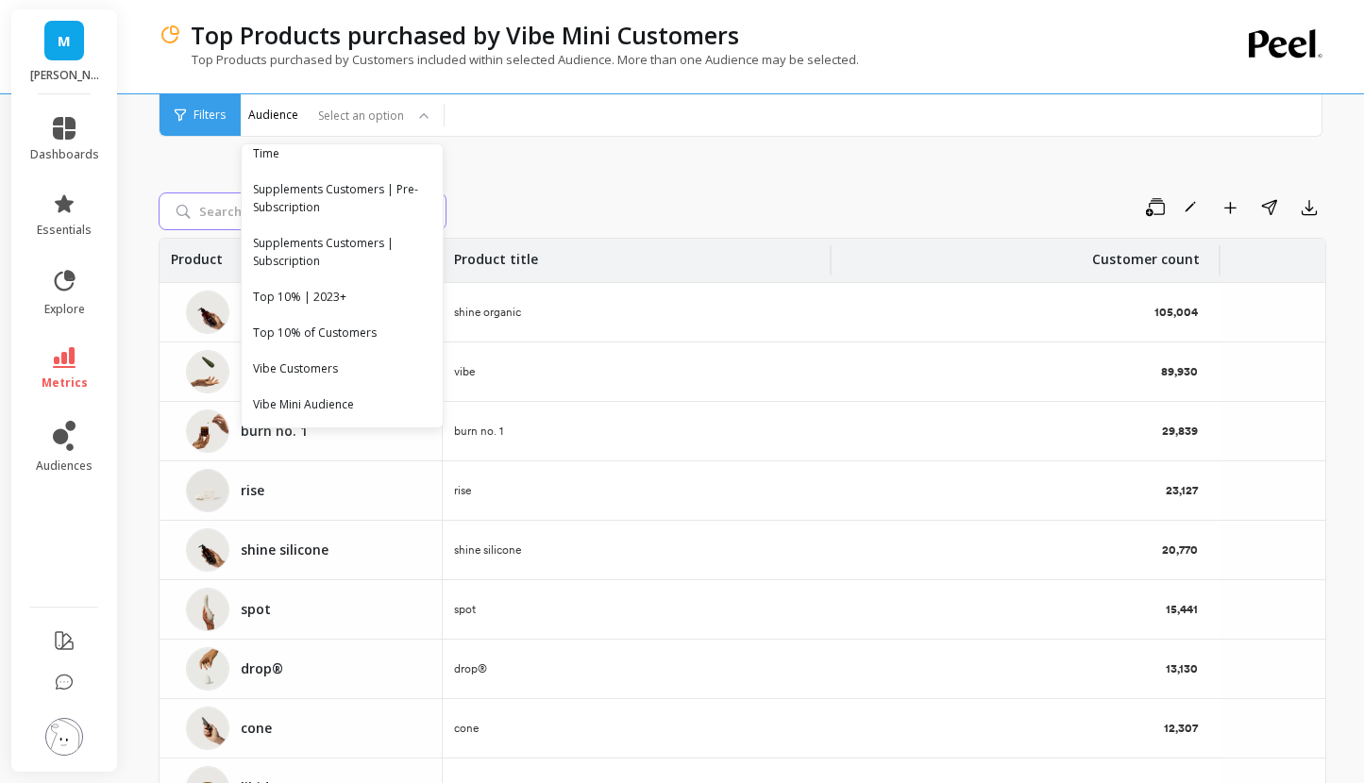
click at [179, 210] on input "search" at bounding box center [303, 212] width 288 height 38
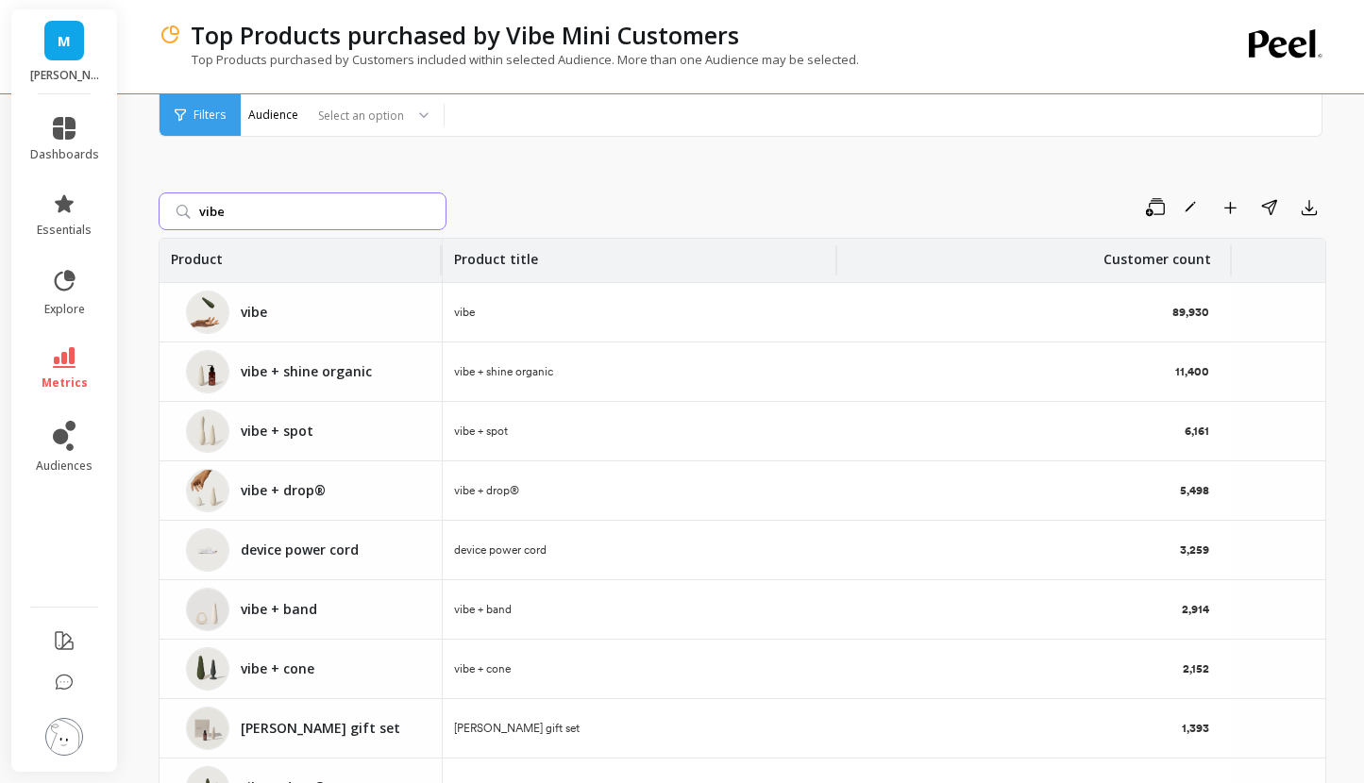
type input "vibe m"
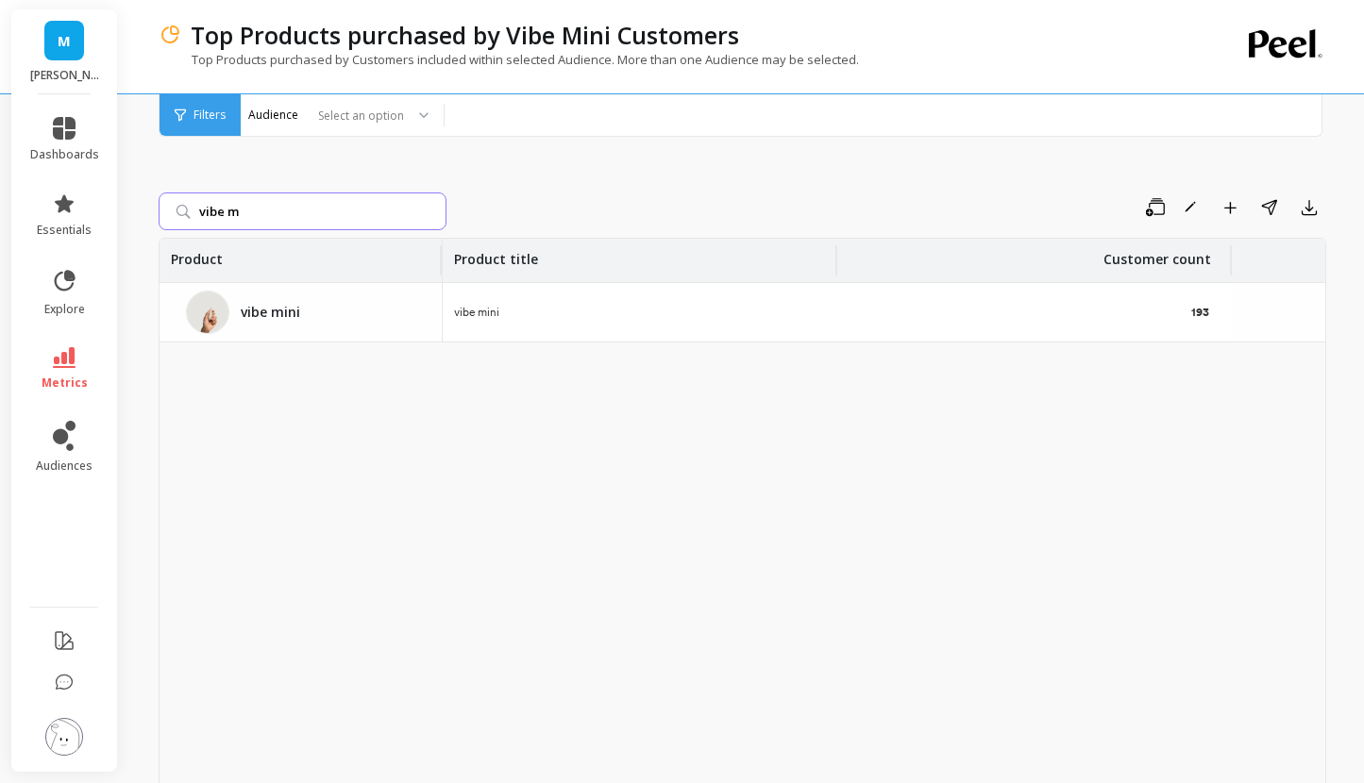
click at [427, 211] on input "vibe m" at bounding box center [303, 212] width 288 height 38
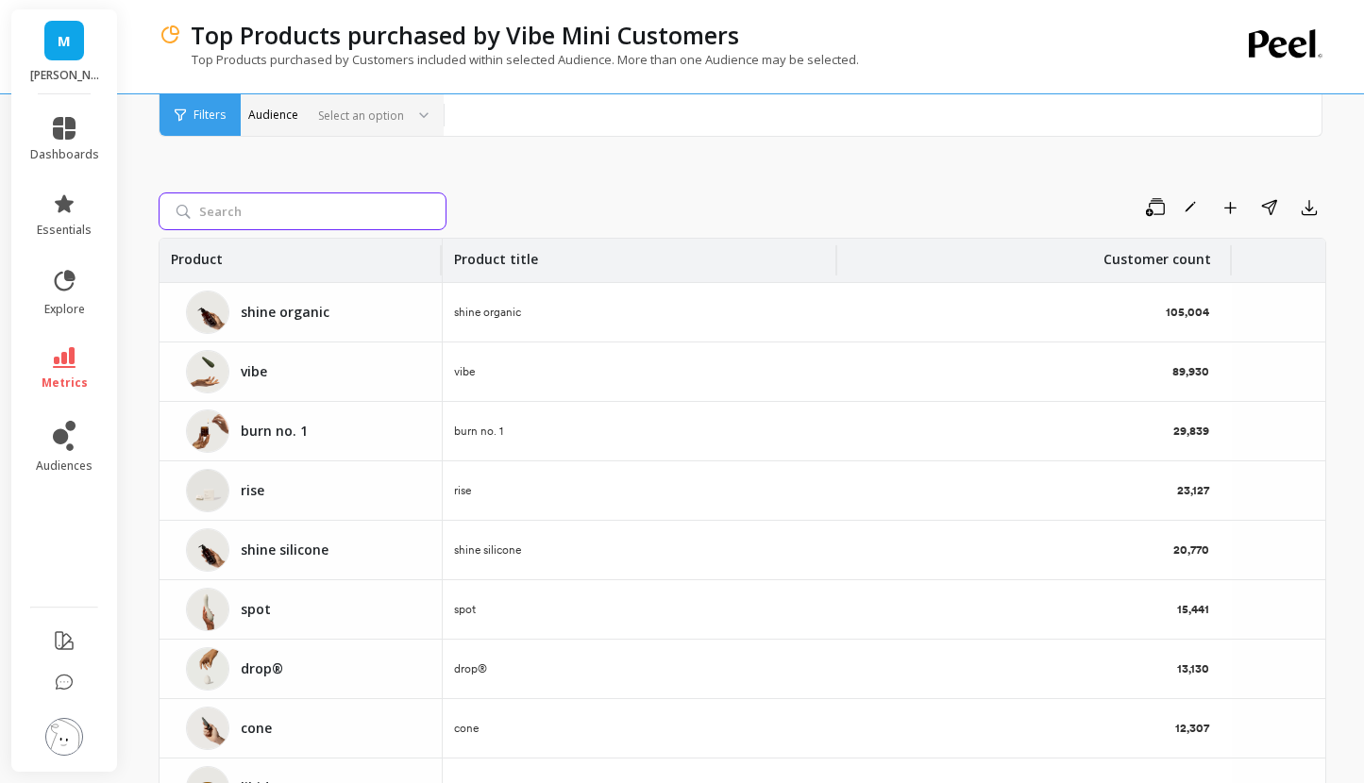
click at [334, 118] on div at bounding box center [356, 116] width 93 height 18
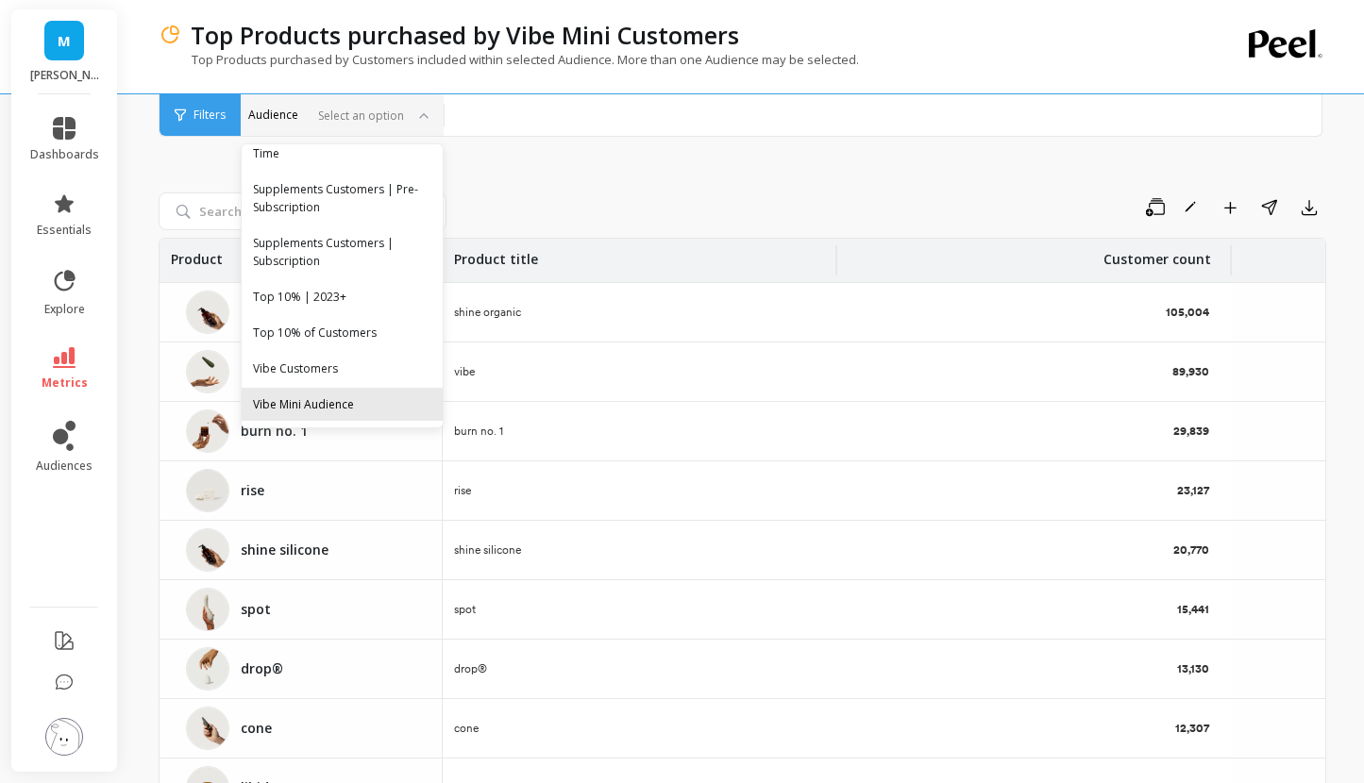
click at [354, 414] on div "Vibe Mini Audience" at bounding box center [342, 404] width 201 height 33
